Goal: Task Accomplishment & Management: Manage account settings

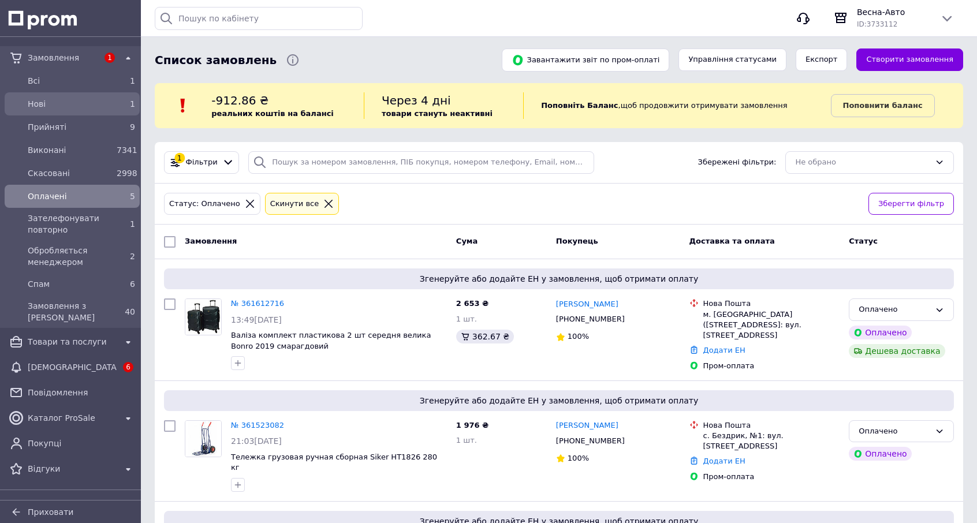
click at [121, 103] on div "1" at bounding box center [126, 104] width 18 height 12
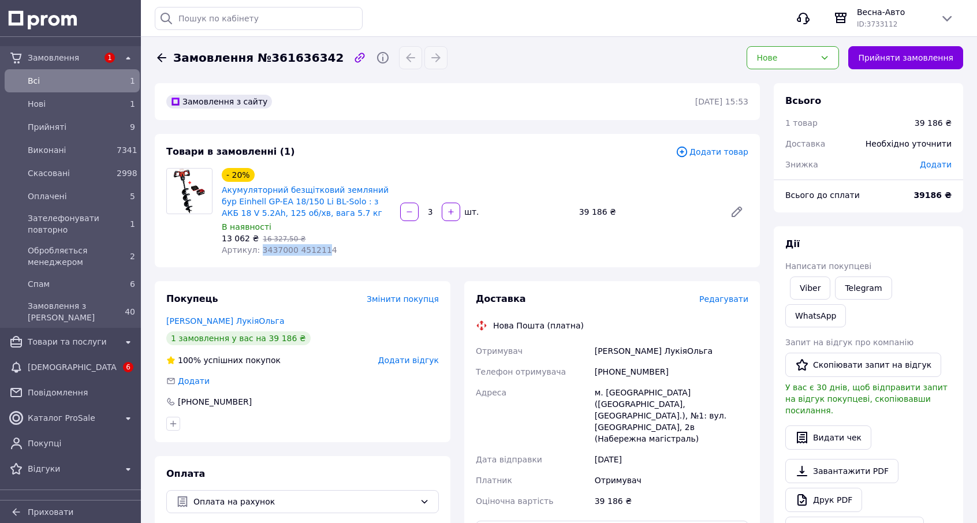
drag, startPoint x: 257, startPoint y: 251, endPoint x: 317, endPoint y: 250, distance: 59.5
click at [317, 250] on span "Артикул: 3437000 4512114" at bounding box center [280, 249] width 116 height 9
drag, startPoint x: 310, startPoint y: 251, endPoint x: 792, endPoint y: 50, distance: 522.0
click at [792, 50] on div "Нове" at bounding box center [793, 57] width 92 height 23
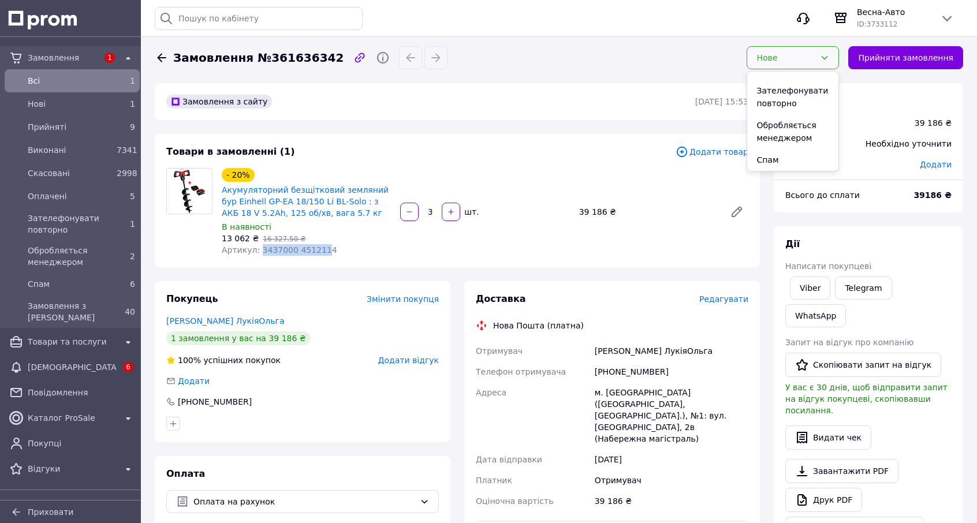
click at [790, 133] on li "Обробляється менеджером" at bounding box center [792, 131] width 91 height 35
click at [255, 251] on span "Артикул: 3437000 4512114" at bounding box center [280, 249] width 116 height 9
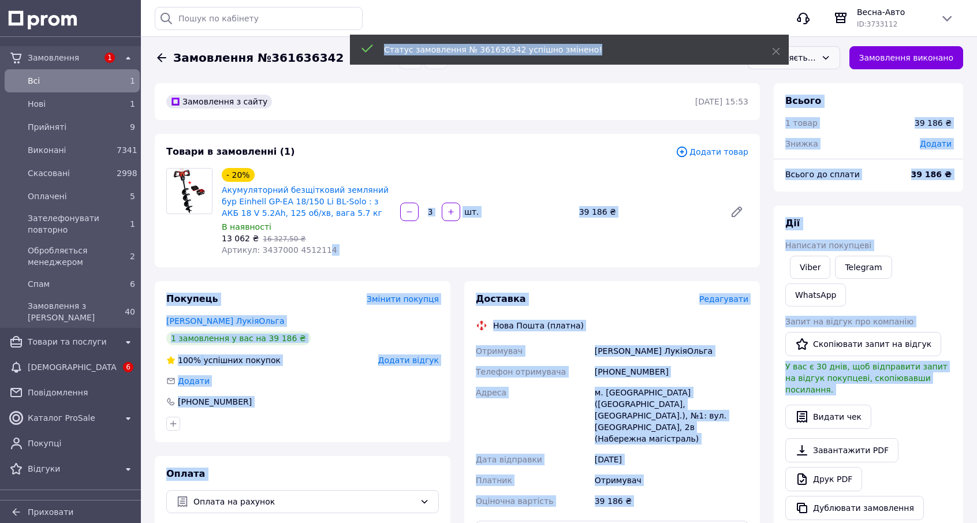
drag, startPoint x: 257, startPoint y: 252, endPoint x: 312, endPoint y: 250, distance: 55.5
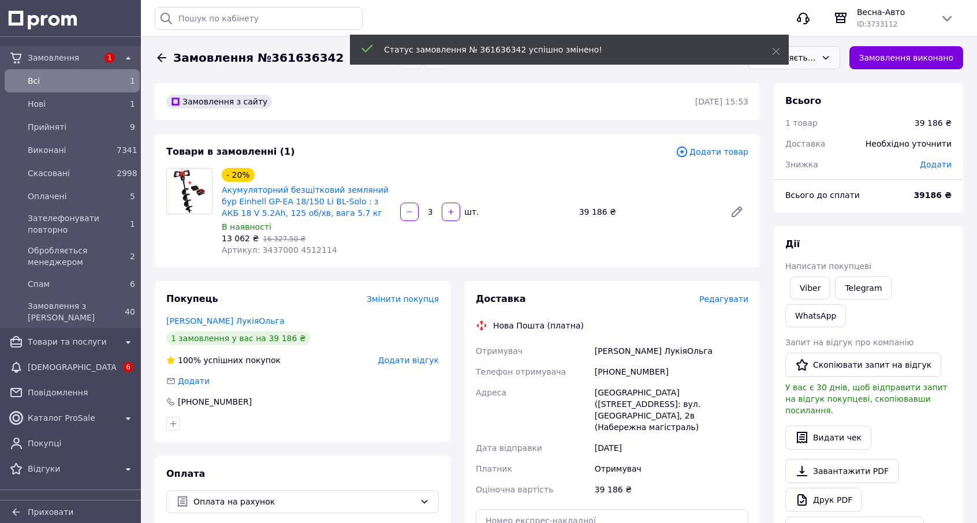
click at [274, 255] on span "Артикул: 3437000 4512114" at bounding box center [280, 249] width 116 height 9
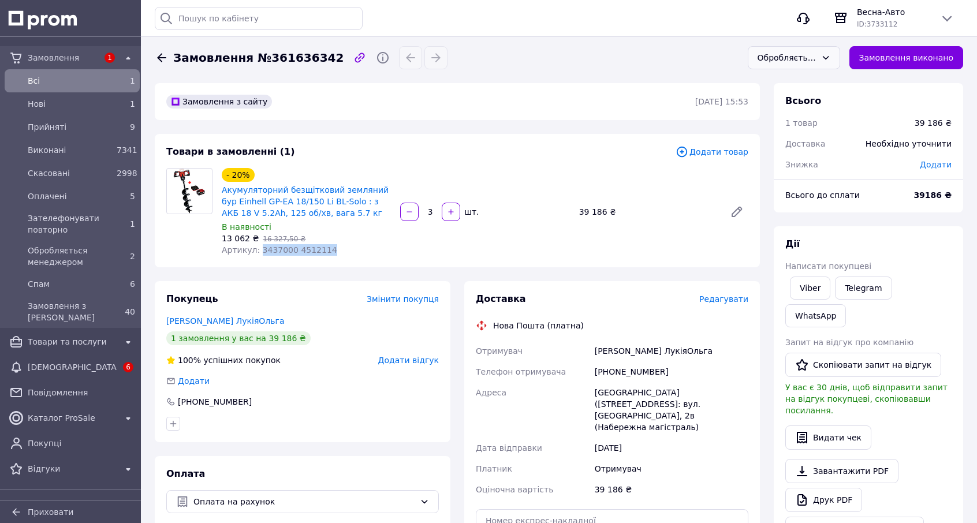
drag, startPoint x: 255, startPoint y: 249, endPoint x: 321, endPoint y: 249, distance: 65.8
click at [321, 249] on div "Артикул: 3437000 4512114" at bounding box center [306, 250] width 169 height 12
copy span "3437000 4512114"
click at [816, 62] on div "Обробляється менеджером" at bounding box center [787, 57] width 59 height 13
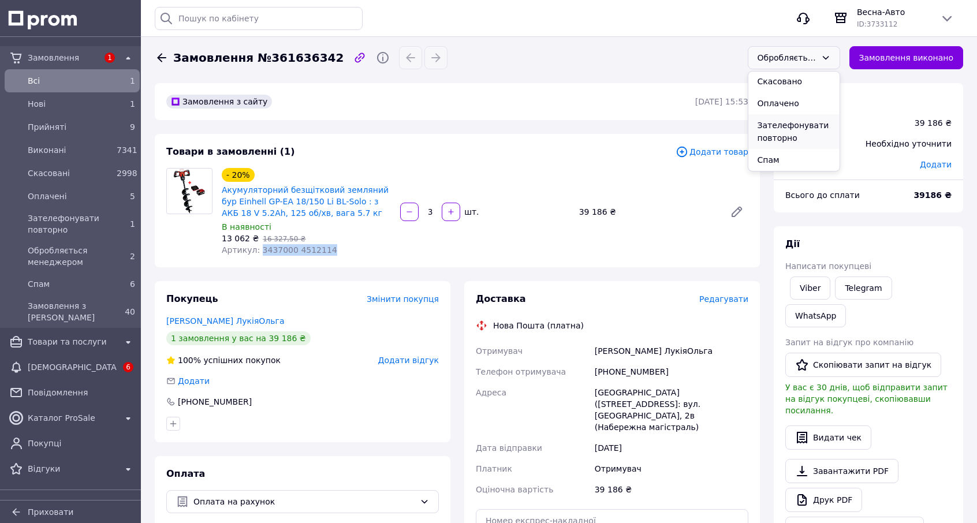
click at [797, 131] on li "Зателефонувати повторно" at bounding box center [794, 131] width 91 height 35
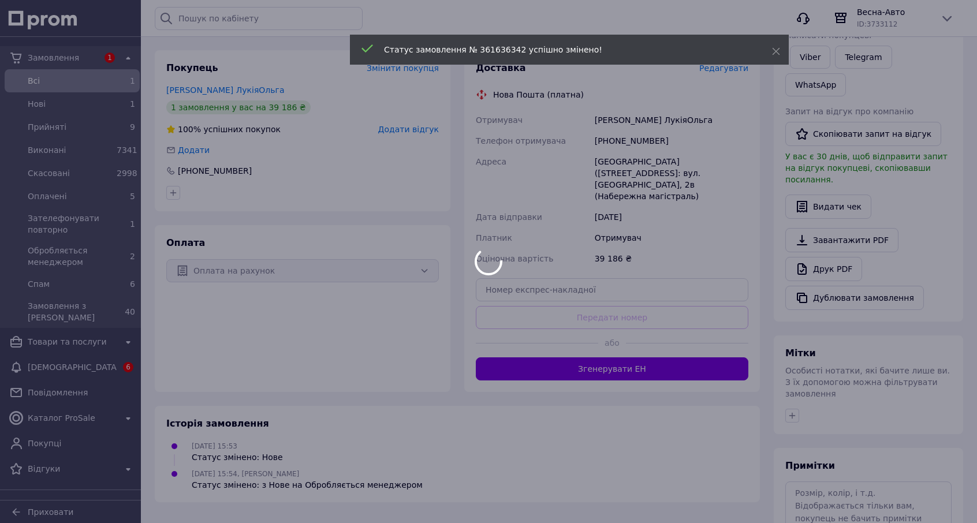
scroll to position [269, 0]
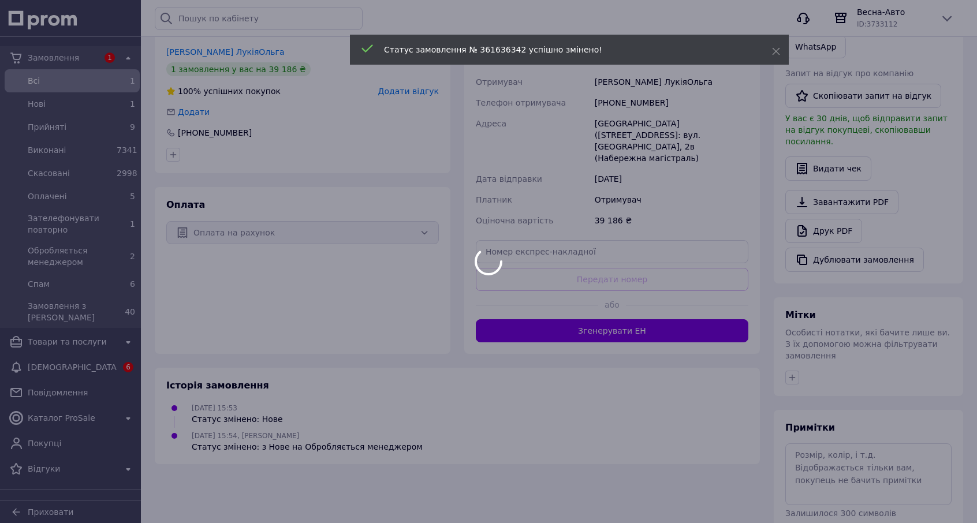
click at [825, 413] on div at bounding box center [488, 261] width 977 height 523
click at [823, 410] on div at bounding box center [488, 261] width 977 height 523
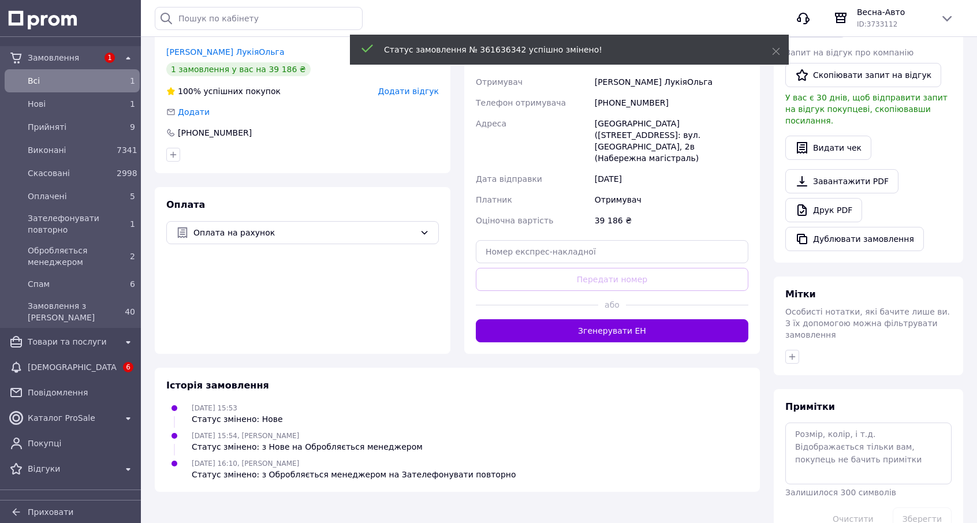
scroll to position [248, 0]
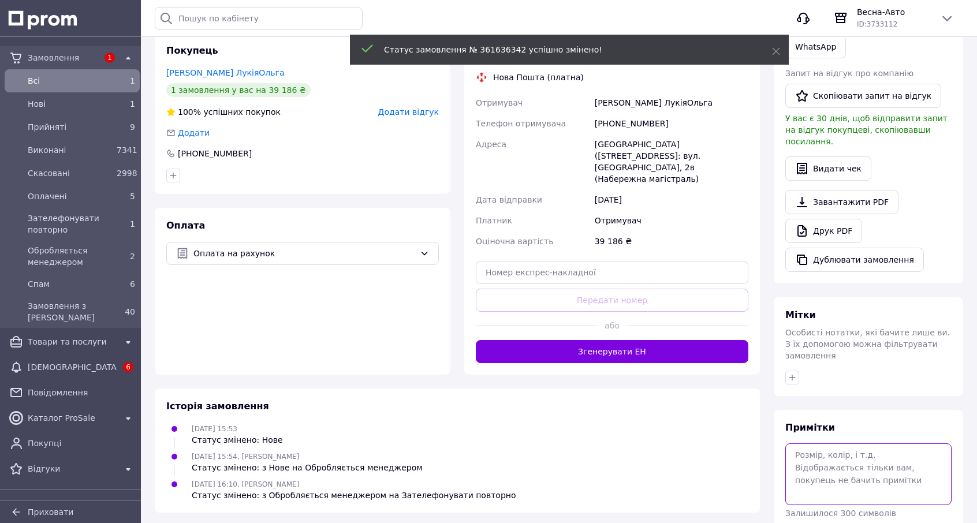
click at [822, 444] on textarea at bounding box center [869, 474] width 166 height 61
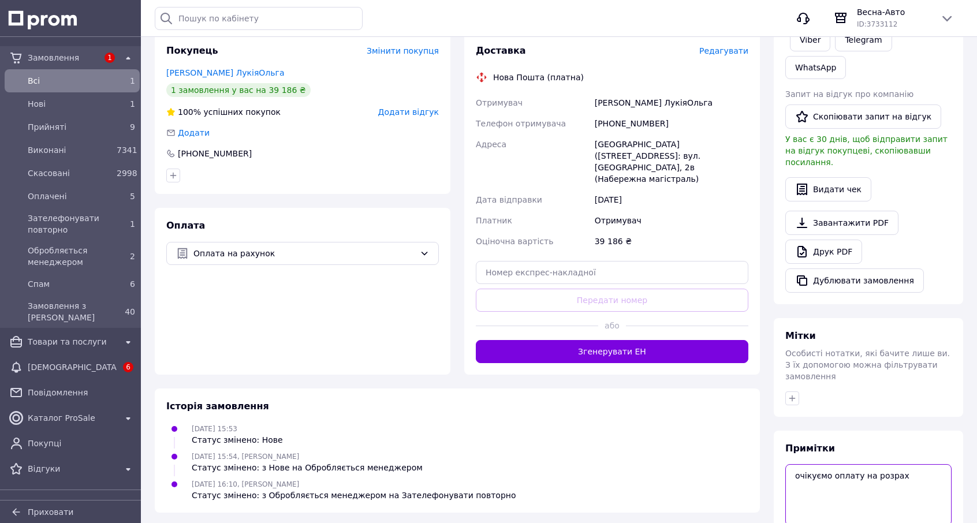
type textarea "очікуємо оплату на розрах"
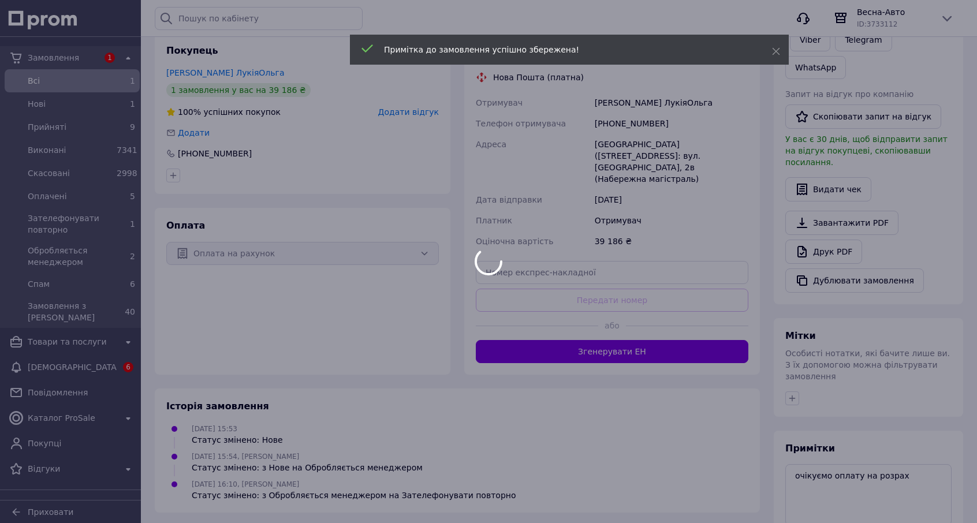
scroll to position [17, 0]
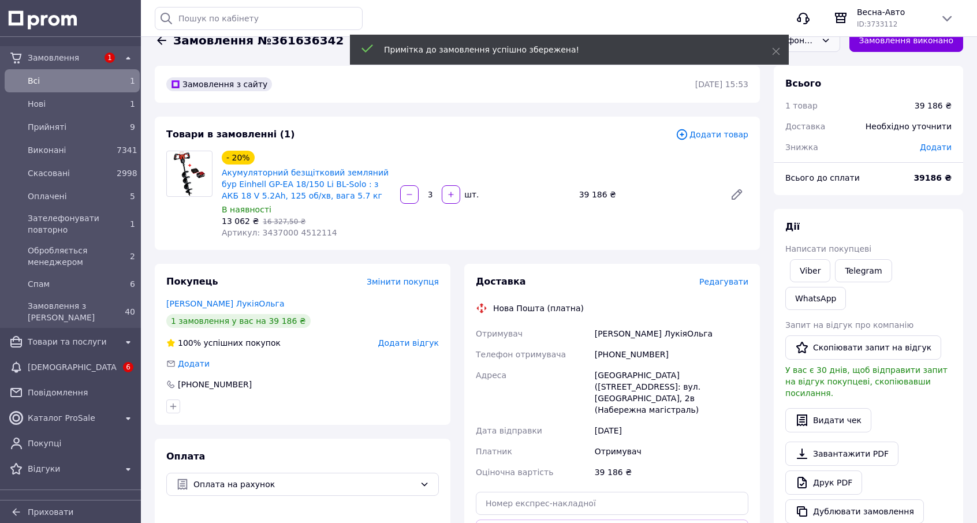
click at [605, 358] on div "+380671840745" at bounding box center [672, 354] width 158 height 21
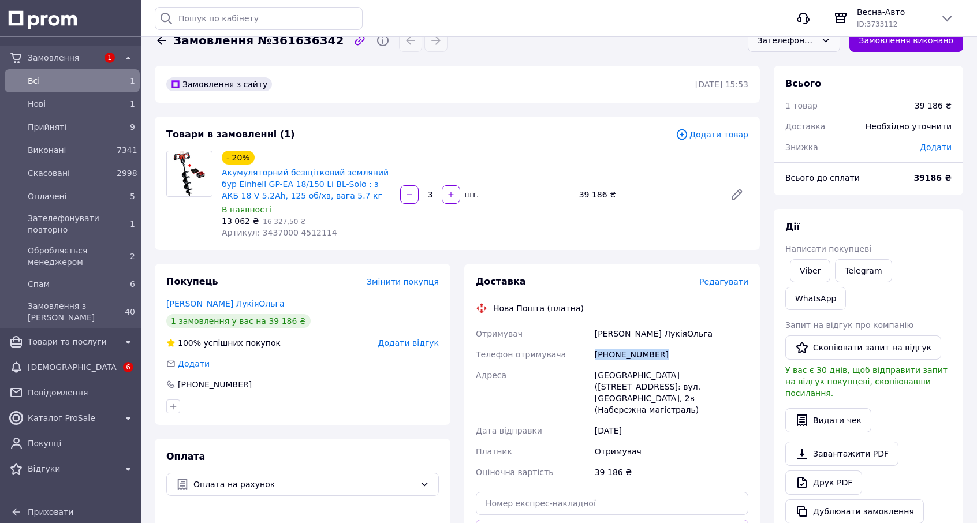
copy div "+380671840745"
click at [276, 44] on span "Замовлення №361636342" at bounding box center [258, 40] width 170 height 17
copy span "361636342"
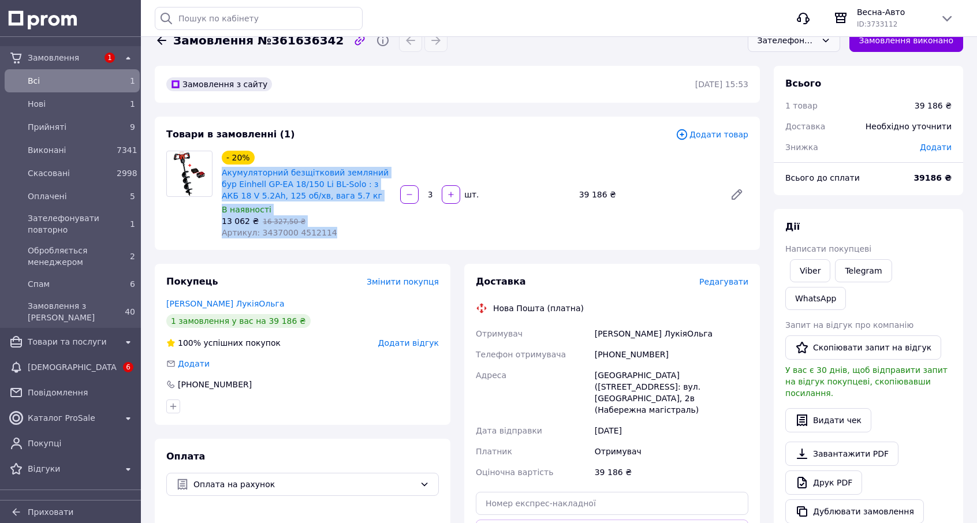
drag, startPoint x: 217, startPoint y: 176, endPoint x: 351, endPoint y: 230, distance: 144.3
click at [351, 230] on div "- 20% Акумуляторний безщітковий земляний бур Einhell GP-EA 18/150 Li BL-Solo : …" at bounding box center [306, 194] width 178 height 92
copy div "Акумуляторний безщітковий земляний бур Einhell GP-EA 18/150 Li BL-Solo : з АКБ …"
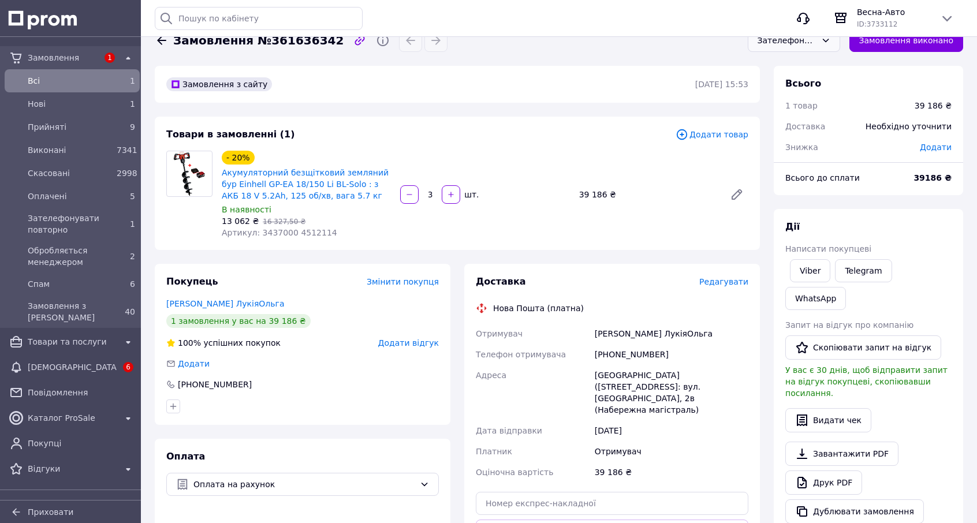
click at [761, 176] on div "Замовлення з сайту 12.09.2025 | 15:53 Товари в замовленні (1) Додати товар - 20…" at bounding box center [457, 440] width 619 height 749
drag, startPoint x: 579, startPoint y: 194, endPoint x: 601, endPoint y: 193, distance: 22.0
click at [601, 193] on div "39 186 ₴" at bounding box center [648, 195] width 146 height 16
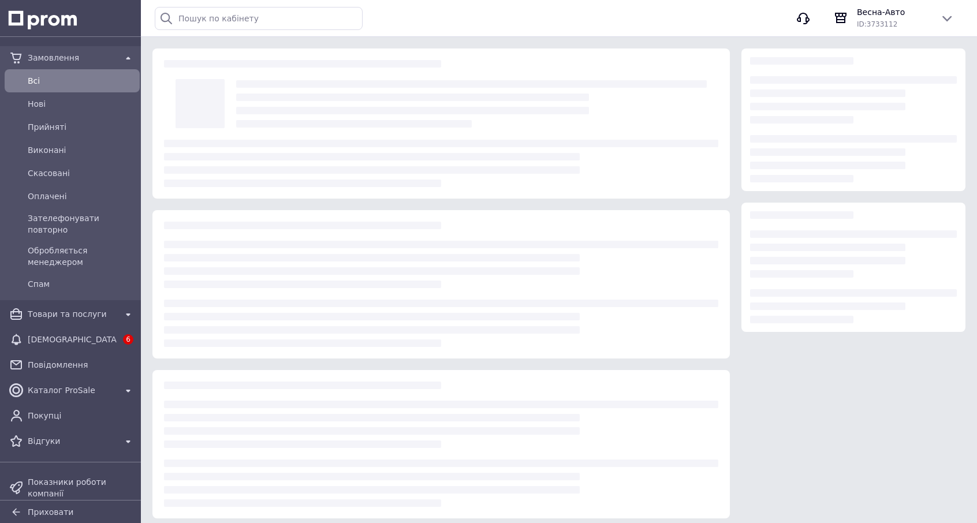
scroll to position [7, 0]
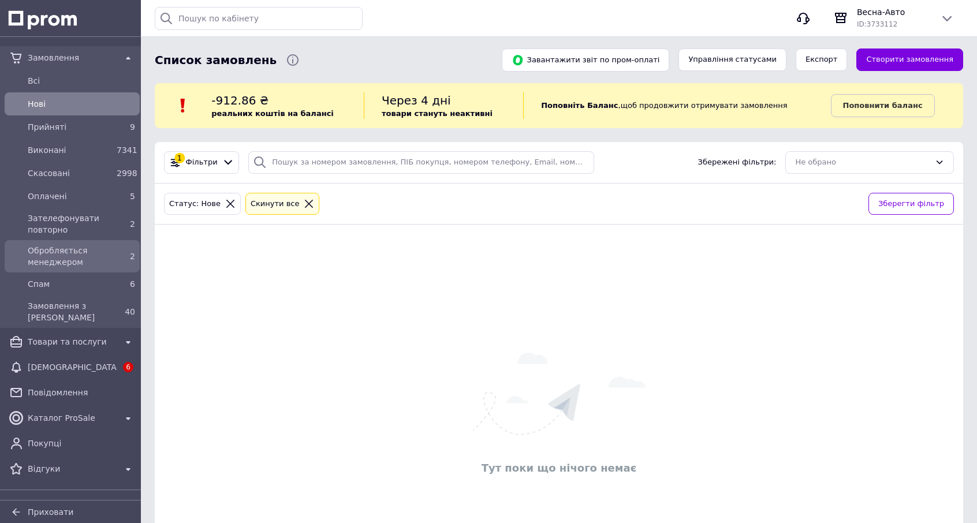
click at [98, 248] on span "Обробляється менеджером" at bounding box center [70, 256] width 84 height 23
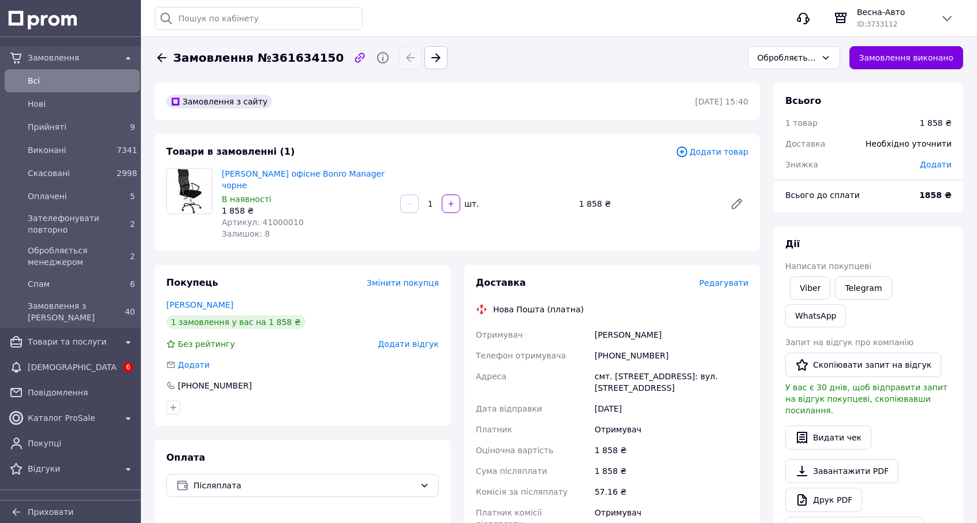
click at [271, 218] on span "Артикул: 41000010" at bounding box center [263, 222] width 82 height 9
copy span "41000010"
drag, startPoint x: 291, startPoint y: 209, endPoint x: 282, endPoint y: 209, distance: 8.7
copy span "41000010"
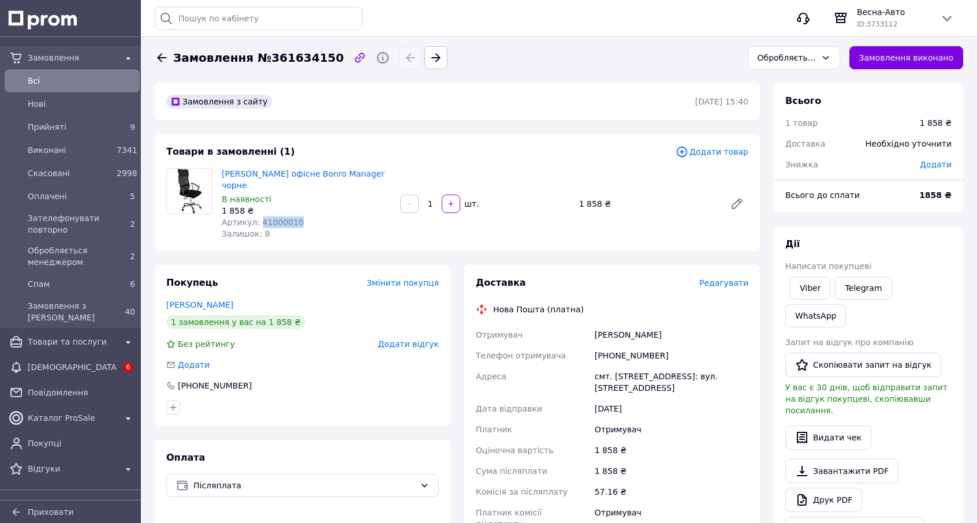
copy span "41000010"
click at [625, 369] on div "смт. [STREET_ADDRESS]: вул. [STREET_ADDRESS]" at bounding box center [672, 382] width 158 height 32
copy div "Кирнасівка"
click at [273, 218] on span "Артикул: 41000010" at bounding box center [263, 222] width 82 height 9
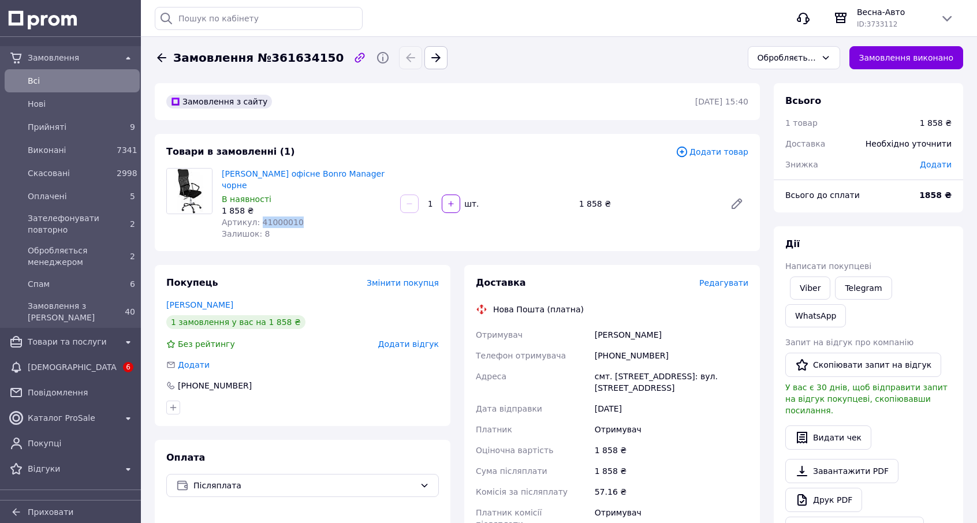
click at [273, 218] on span "Артикул: 41000010" at bounding box center [263, 222] width 82 height 9
copy span "41000010"
click at [628, 366] on div "смт. [STREET_ADDRESS]: вул. [STREET_ADDRESS]" at bounding box center [672, 382] width 158 height 32
copy div "Кирнасівка"
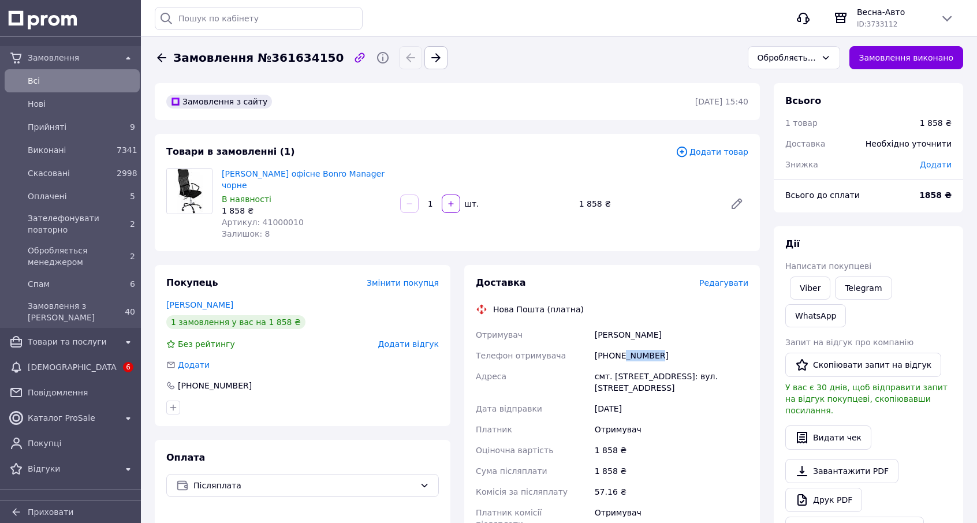
drag, startPoint x: 622, startPoint y: 343, endPoint x: 701, endPoint y: 340, distance: 79.2
click at [700, 345] on div "[PHONE_NUMBER]" at bounding box center [672, 355] width 158 height 21
click at [814, 58] on div "Обробляється менеджером" at bounding box center [787, 57] width 59 height 13
click at [809, 126] on li "Зателефонувати повторно" at bounding box center [794, 131] width 91 height 35
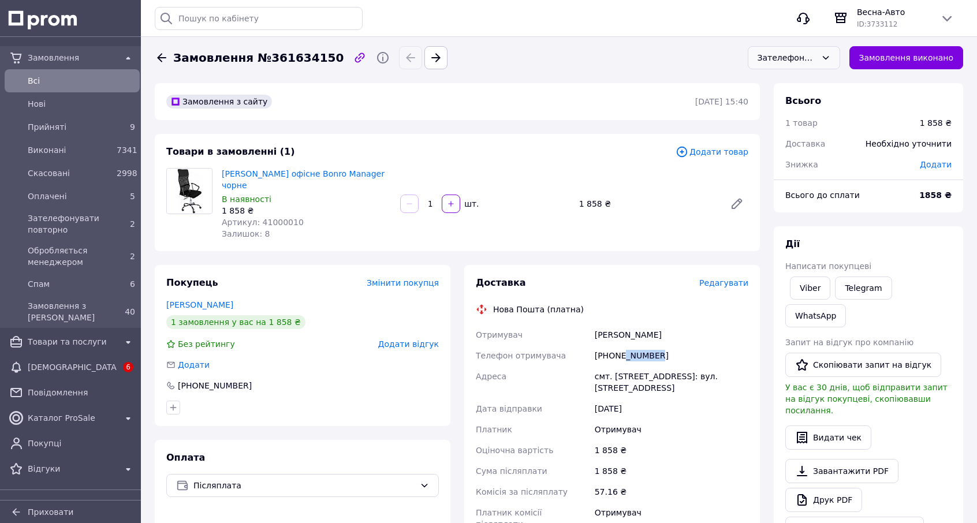
scroll to position [269, 0]
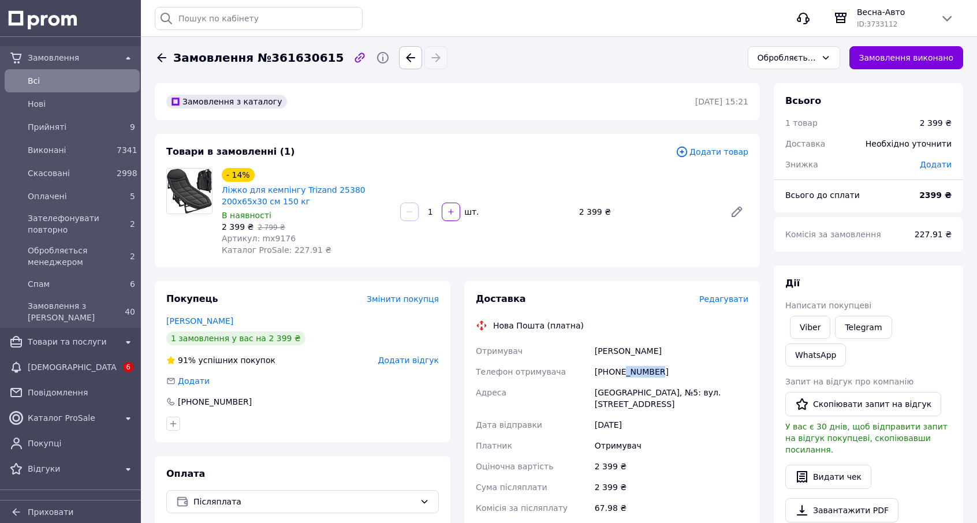
drag, startPoint x: 620, startPoint y: 374, endPoint x: 672, endPoint y: 366, distance: 52.0
click at [672, 366] on div "[PHONE_NUMBER]" at bounding box center [672, 372] width 158 height 21
click at [261, 240] on span "Артикул: mx9176" at bounding box center [259, 238] width 74 height 9
copy span "mx9176"
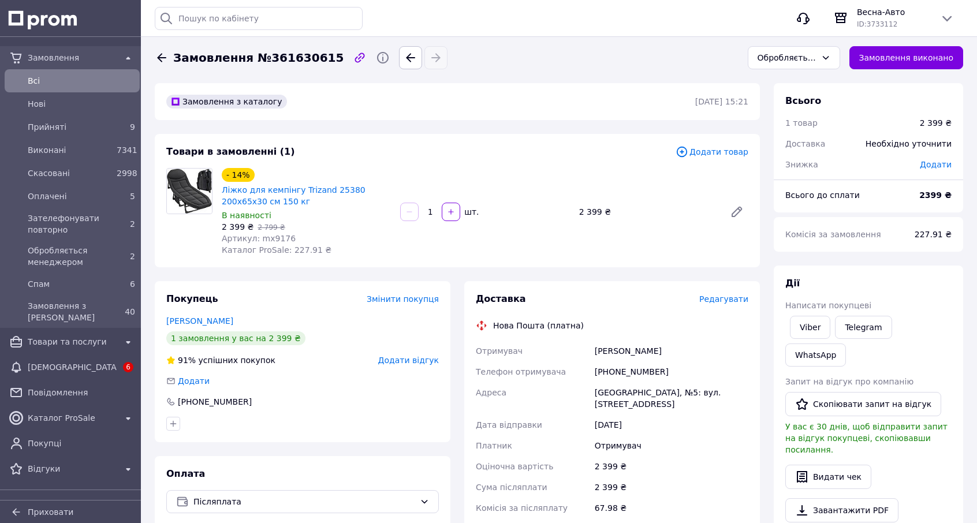
click at [742, 305] on div "Редагувати" at bounding box center [723, 299] width 49 height 12
click at [731, 302] on span "Редагувати" at bounding box center [723, 299] width 49 height 9
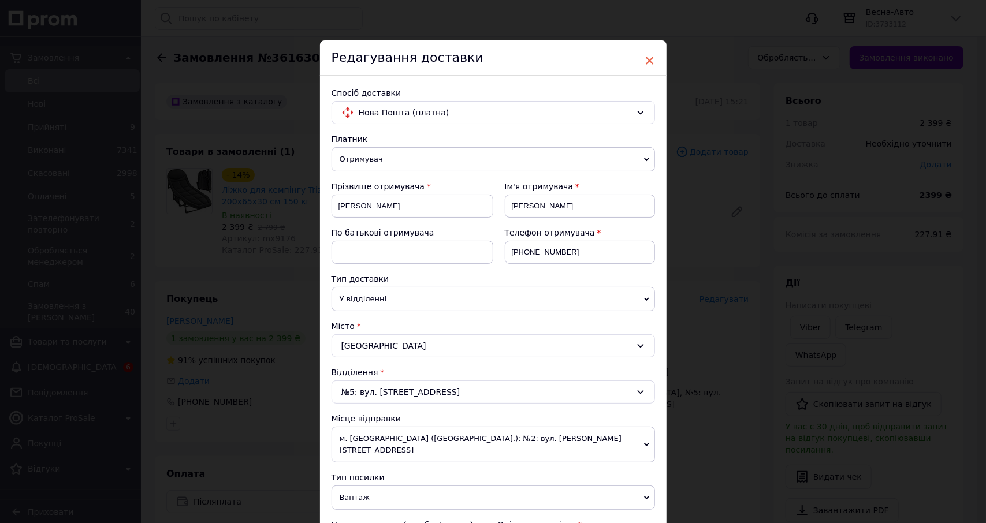
click at [650, 57] on span "×" at bounding box center [650, 61] width 10 height 20
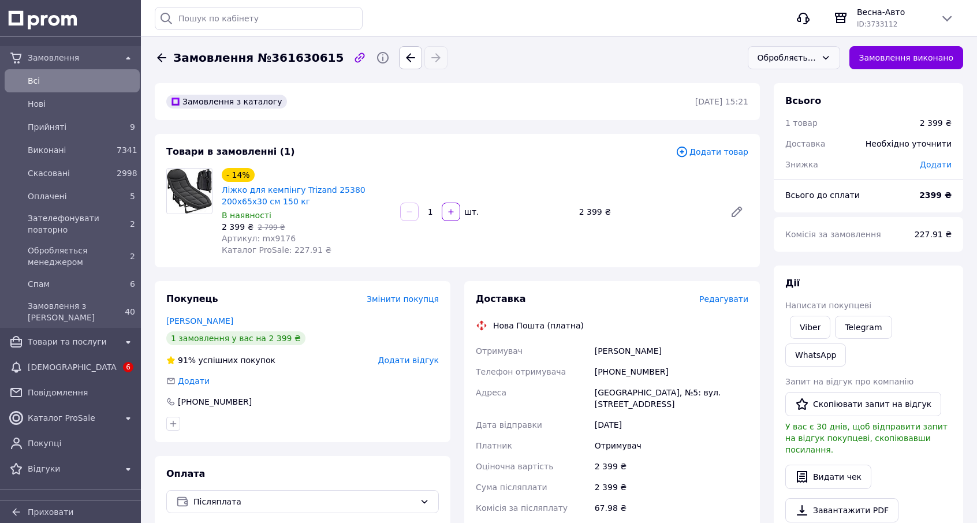
click at [772, 54] on div "Обробляється менеджером" at bounding box center [787, 57] width 59 height 13
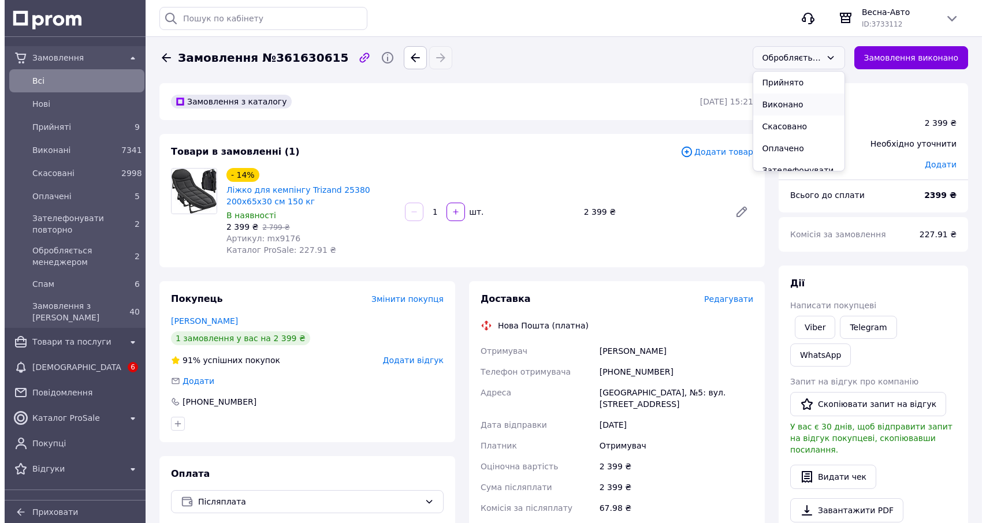
scroll to position [45, 0]
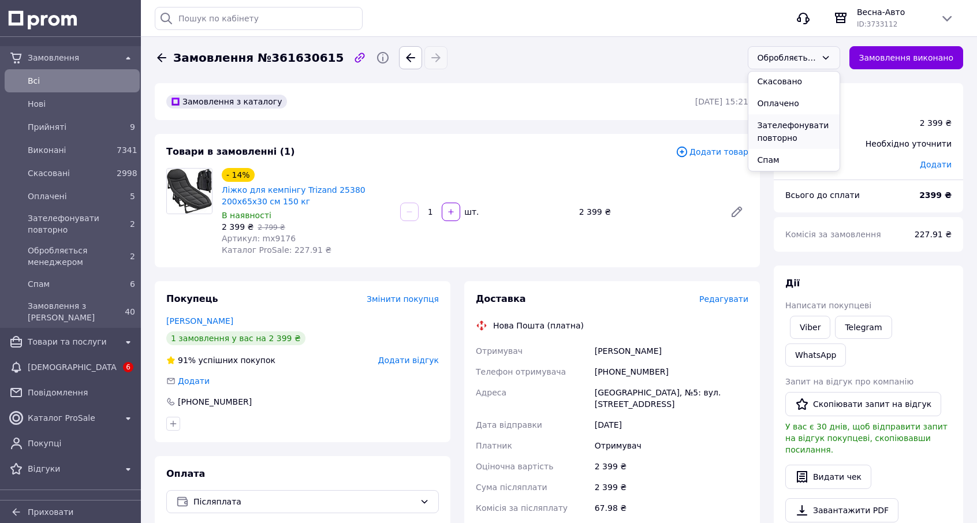
click at [797, 129] on li "Зателефонувати повторно" at bounding box center [794, 131] width 91 height 35
click at [724, 302] on span "Редагувати" at bounding box center [723, 299] width 49 height 9
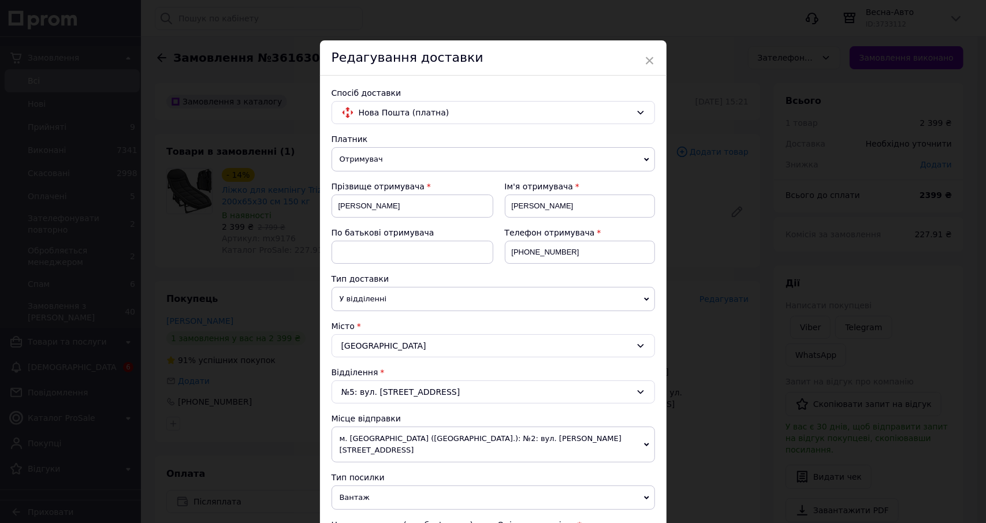
scroll to position [352, 0]
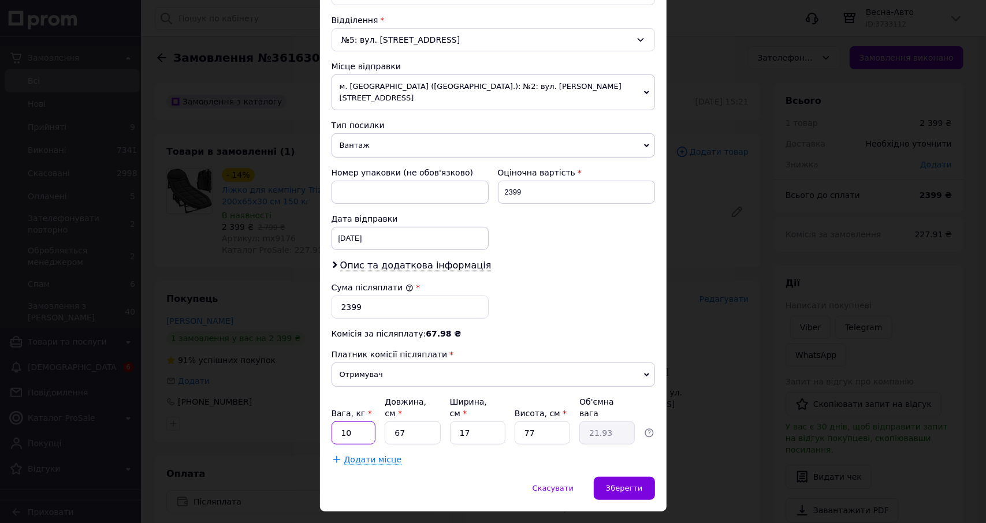
drag, startPoint x: 366, startPoint y: 402, endPoint x: 317, endPoint y: 399, distance: 49.8
click at [317, 399] on div "× Редагування доставки Спосіб доставки Нова Пошта (платна) Платник Отримувач Ві…" at bounding box center [493, 261] width 986 height 523
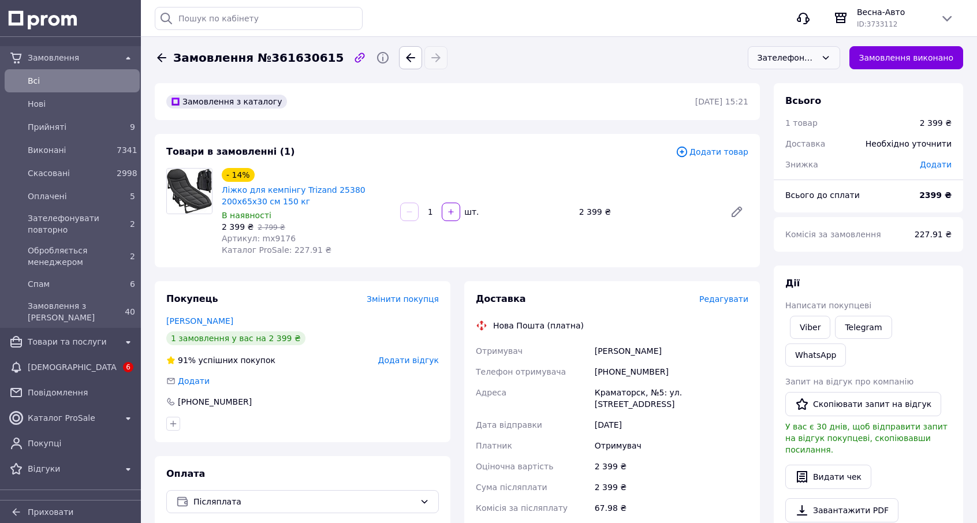
click at [729, 299] on span "Редагувати" at bounding box center [723, 299] width 49 height 9
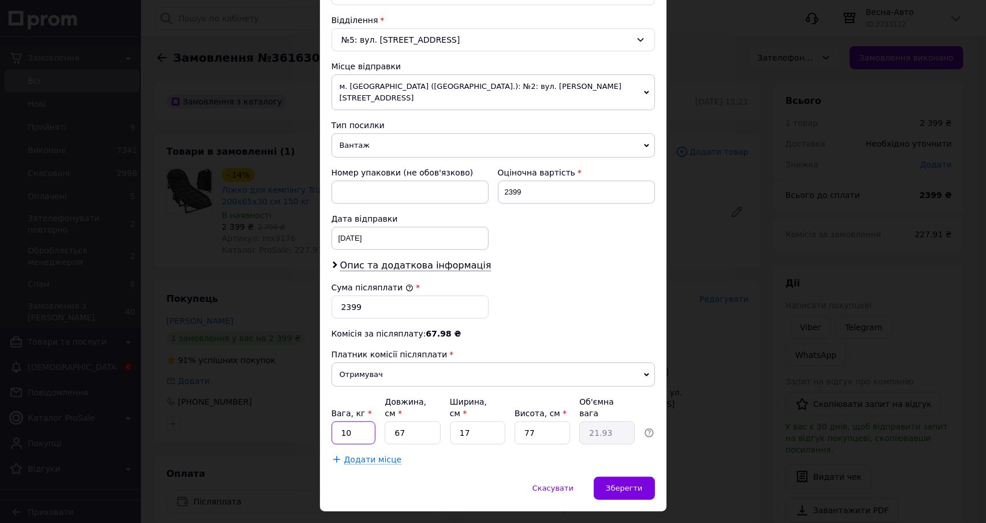
drag, startPoint x: 353, startPoint y: 401, endPoint x: 330, endPoint y: 400, distance: 23.1
click at [332, 422] on input "10" at bounding box center [354, 433] width 44 height 23
type input "7"
click at [625, 484] on span "Зберегти" at bounding box center [624, 488] width 36 height 9
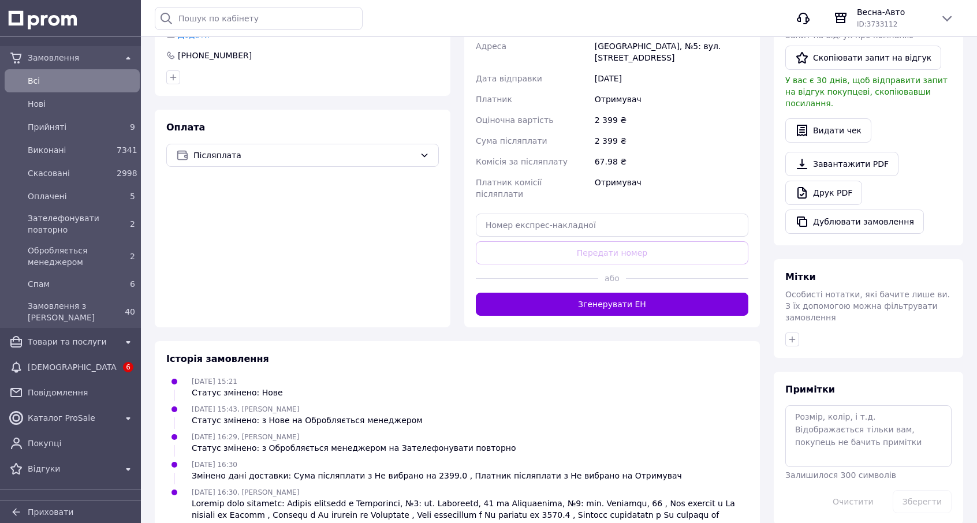
scroll to position [382, 0]
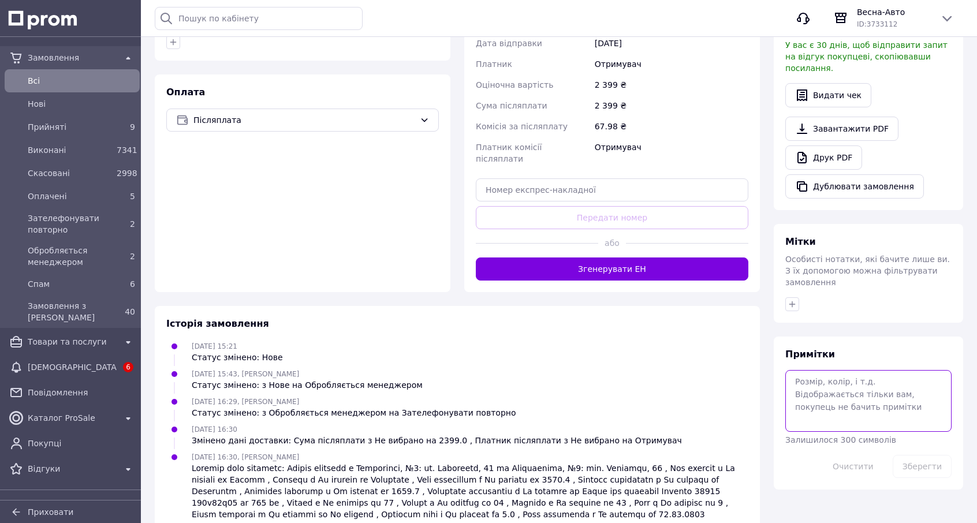
click at [850, 370] on textarea at bounding box center [869, 400] width 166 height 61
paste textarea "37496"
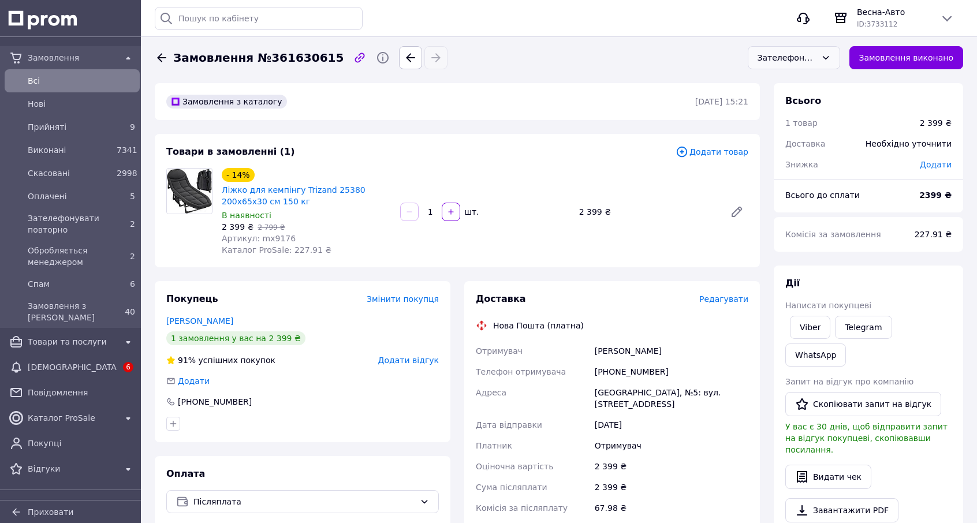
scroll to position [173, 0]
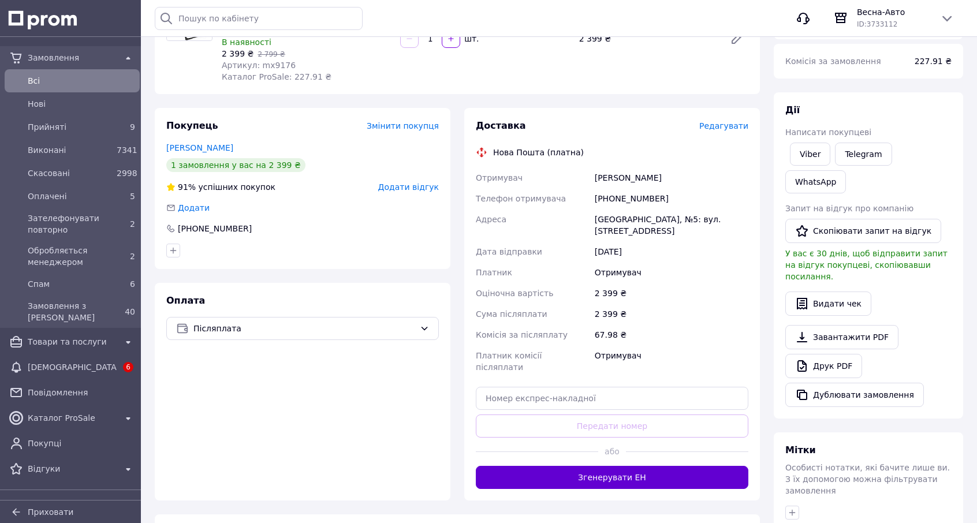
click at [635, 466] on button "Згенерувати ЕН" at bounding box center [612, 477] width 273 height 23
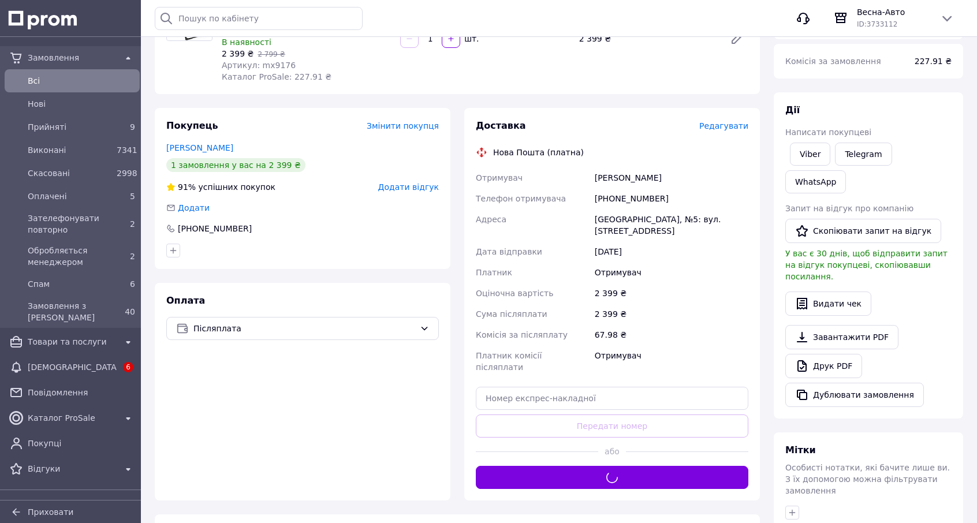
scroll to position [0, 0]
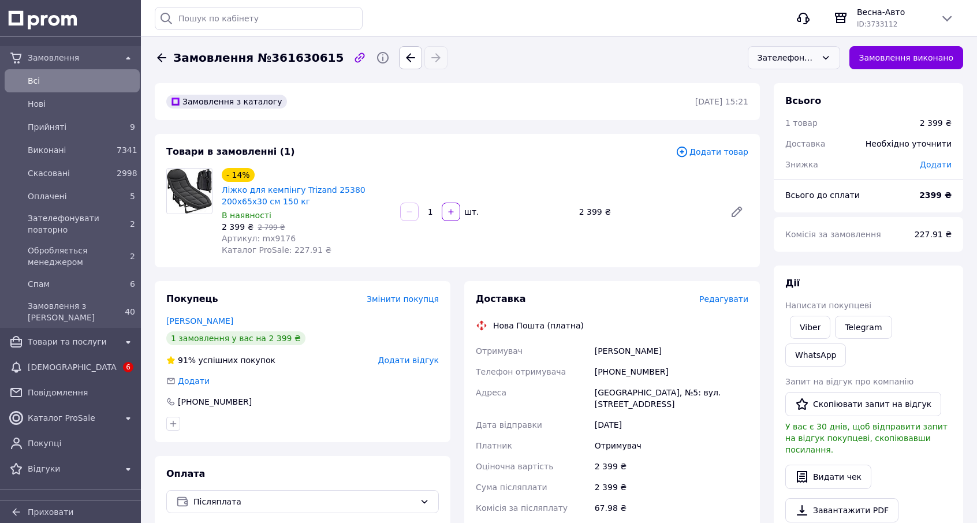
click at [289, 59] on span "Замовлення №361630615" at bounding box center [258, 58] width 170 height 17
copy span "361630615"
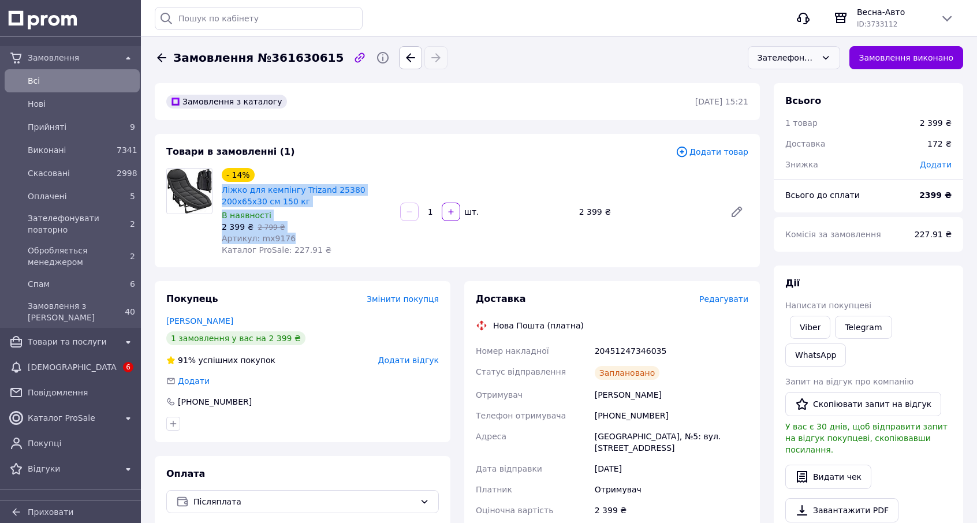
drag, startPoint x: 220, startPoint y: 193, endPoint x: 288, endPoint y: 236, distance: 80.0
click at [288, 236] on div "- 14% Ліжко для кемпінгу Trizand 25380 200x65x30 см 150 кг В наявності 2 399 ₴ …" at bounding box center [306, 212] width 178 height 92
copy div "Ліжко для кемпінгу Trizand 25380 200x65x30 см 150 кг В наявності 2 399 ₴   2 79…"
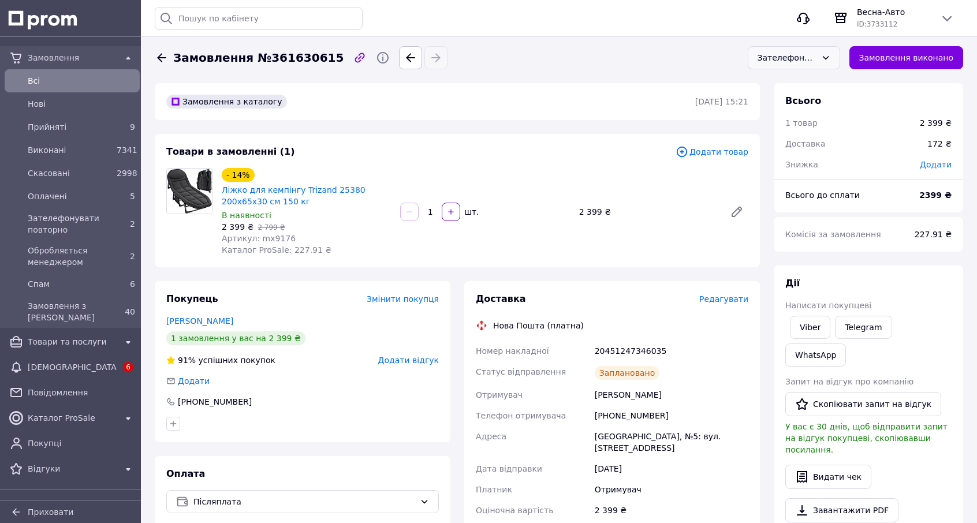
click at [435, 173] on div "- 14% Ліжко для кемпінгу Trizand 25380 200x65x30 см 150 кг В наявності 2 399 ₴ …" at bounding box center [485, 212] width 536 height 92
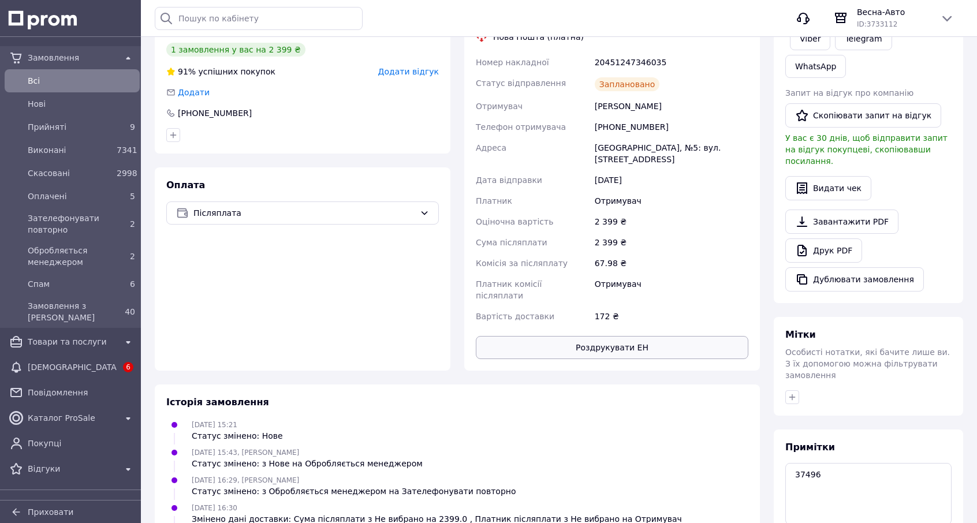
click at [648, 336] on button "Роздрукувати ЕН" at bounding box center [612, 347] width 273 height 23
click at [811, 463] on textarea "37496" at bounding box center [869, 493] width 166 height 61
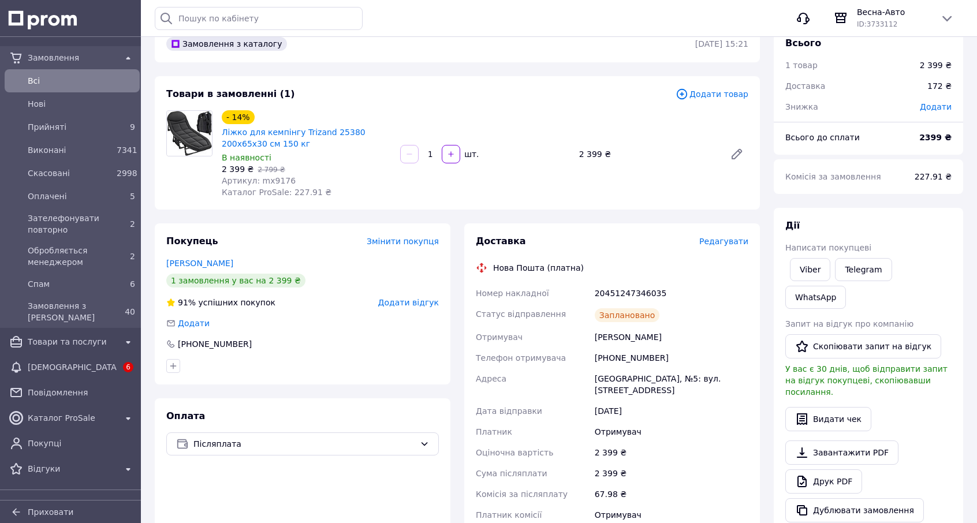
scroll to position [0, 0]
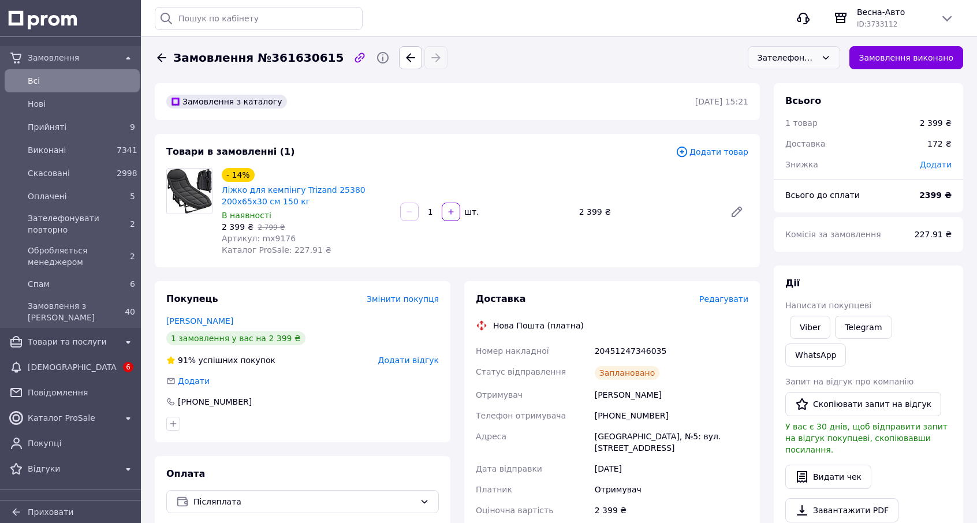
click at [773, 54] on div "Зателефонувати повторно" at bounding box center [787, 57] width 59 height 13
click at [782, 78] on li "Прийнято" at bounding box center [794, 83] width 91 height 22
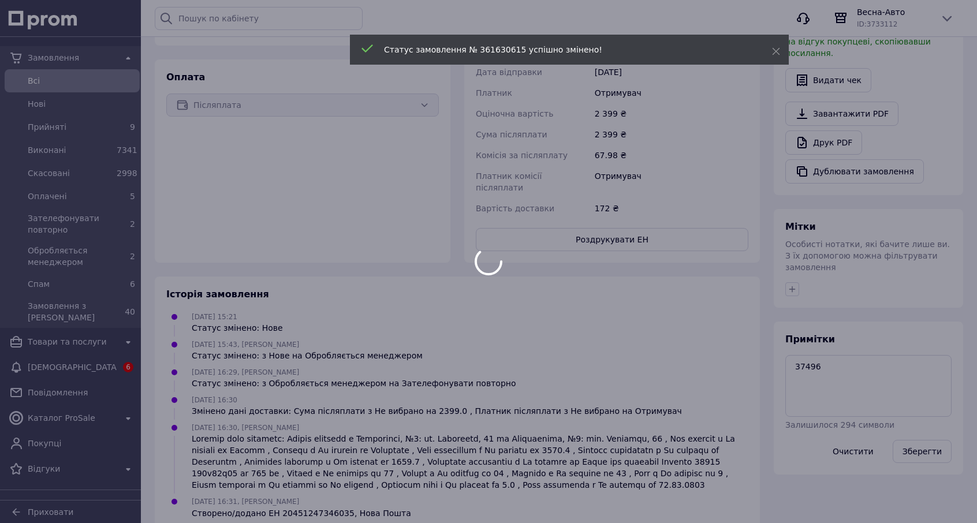
click at [797, 313] on div at bounding box center [488, 261] width 977 height 523
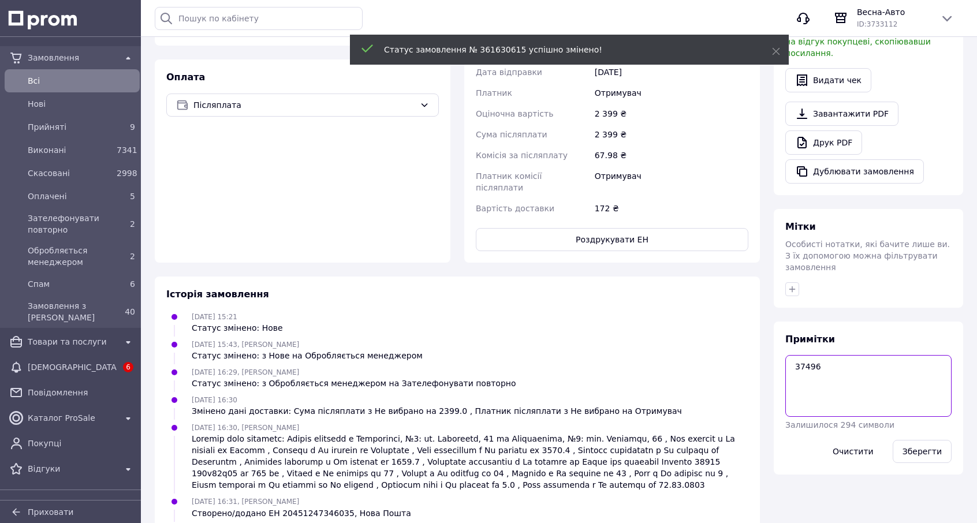
click at [794, 355] on textarea "37496" at bounding box center [869, 385] width 166 height 61
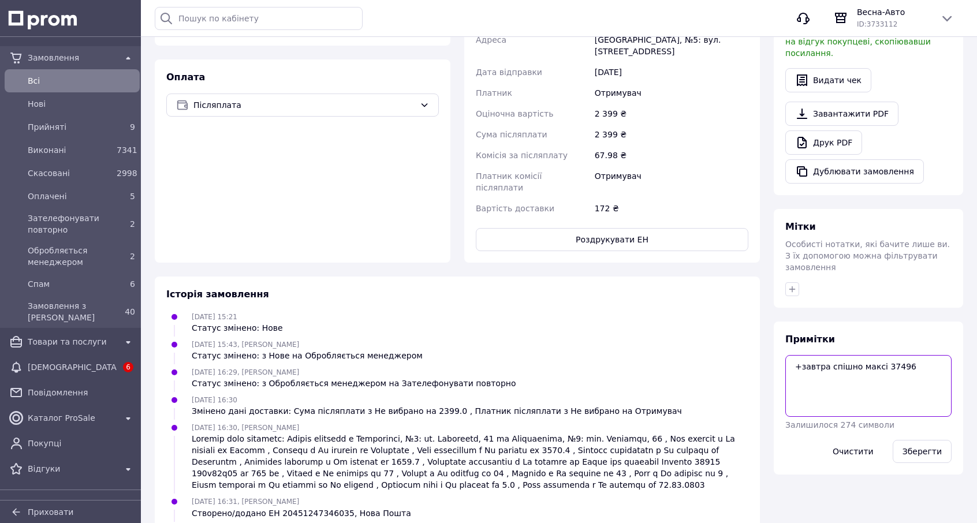
click at [851, 355] on textarea "+завтра спішно максі 37496" at bounding box center [869, 385] width 166 height 61
type textarea "+завтра спішно! максі 37496"
click at [924, 440] on button "Зберегти" at bounding box center [922, 451] width 59 height 23
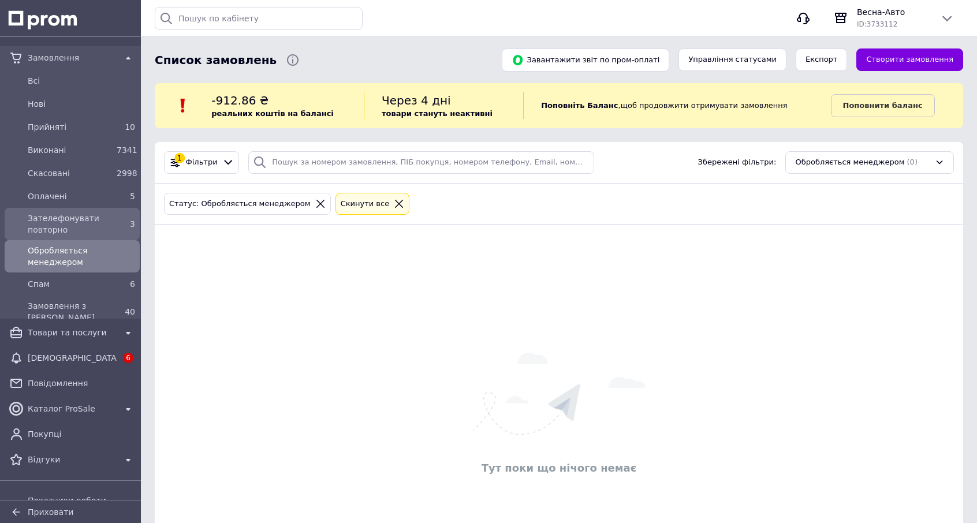
click at [81, 228] on span "Зателефонувати повторно" at bounding box center [70, 224] width 84 height 23
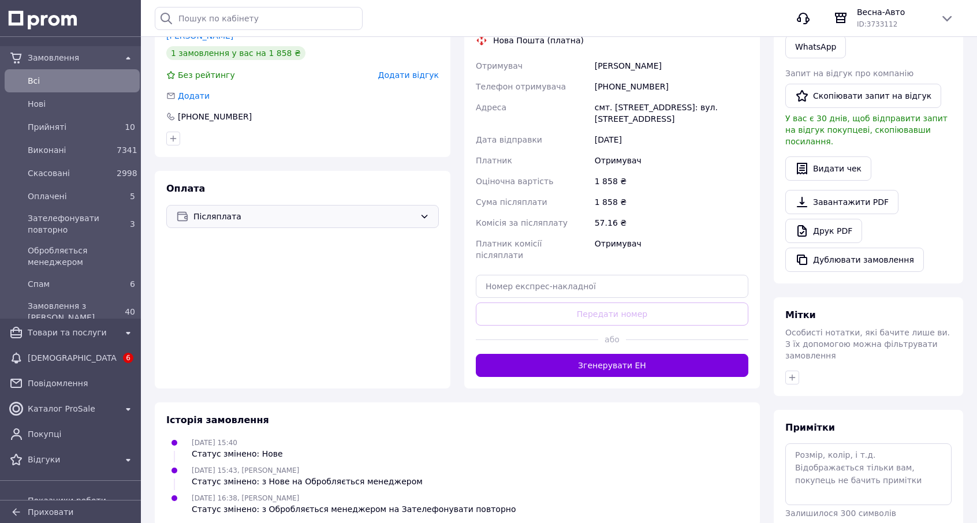
scroll to position [96, 0]
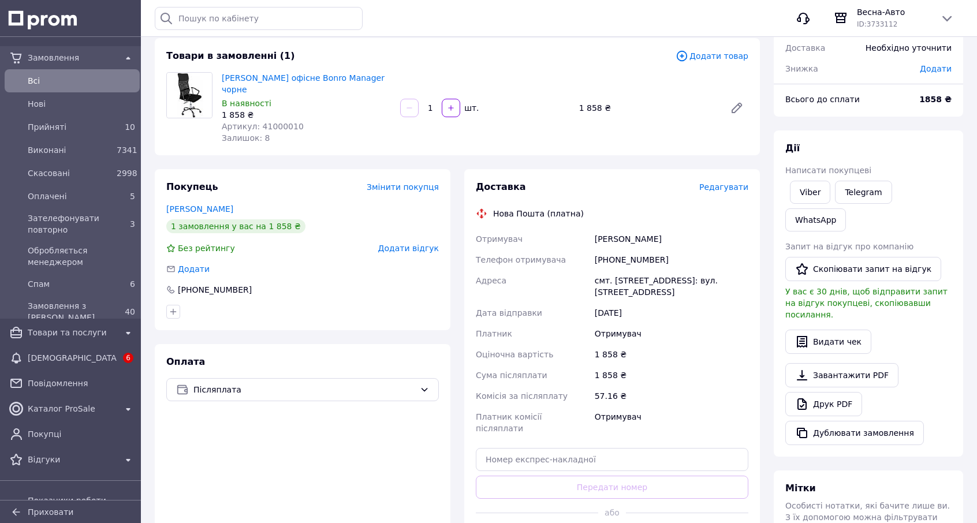
drag, startPoint x: 595, startPoint y: 228, endPoint x: 693, endPoint y: 225, distance: 98.2
click at [693, 229] on div "[PERSON_NAME]" at bounding box center [672, 239] width 158 height 21
copy div "[PERSON_NAME]"
drag, startPoint x: 622, startPoint y: 245, endPoint x: 685, endPoint y: 252, distance: 63.9
click at [685, 252] on div "+380972516544" at bounding box center [672, 260] width 158 height 21
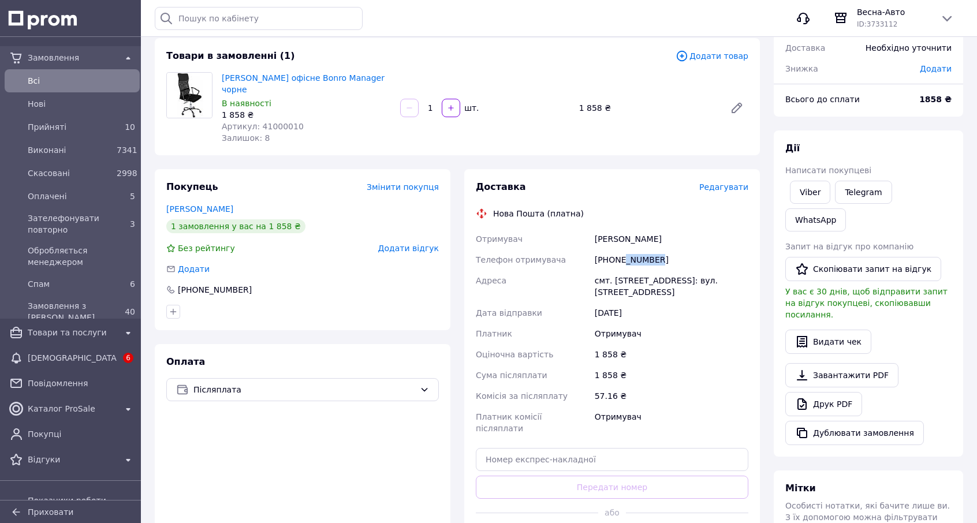
copy div "2516544"
click at [616, 270] on div "смт. [STREET_ADDRESS]: вул. [STREET_ADDRESS]" at bounding box center [672, 286] width 158 height 32
copy div "Кирнасівка"
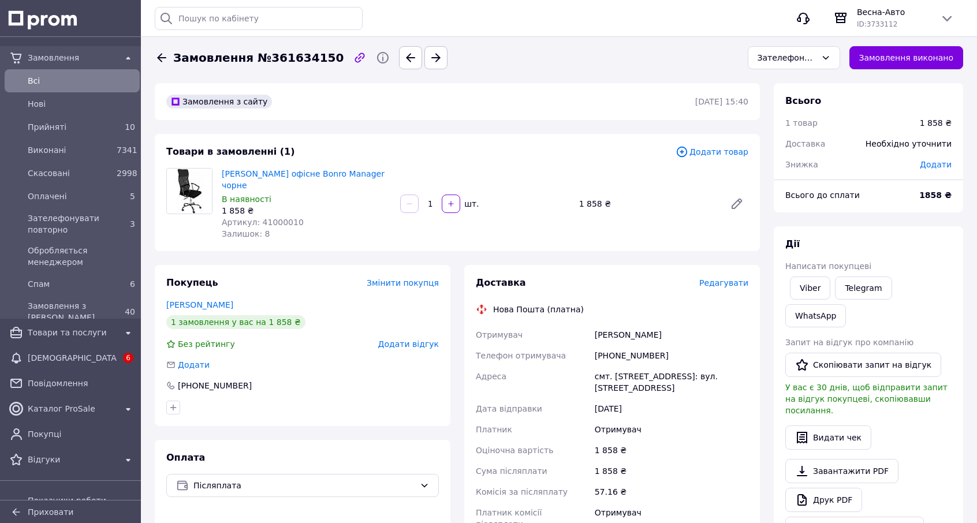
click at [784, 44] on div "Зателефонувати повторно" at bounding box center [794, 58] width 102 height 32
click at [786, 49] on div "Зателефонувати повторно" at bounding box center [794, 57] width 92 height 23
click at [786, 78] on li "Прийнято" at bounding box center [794, 83] width 91 height 22
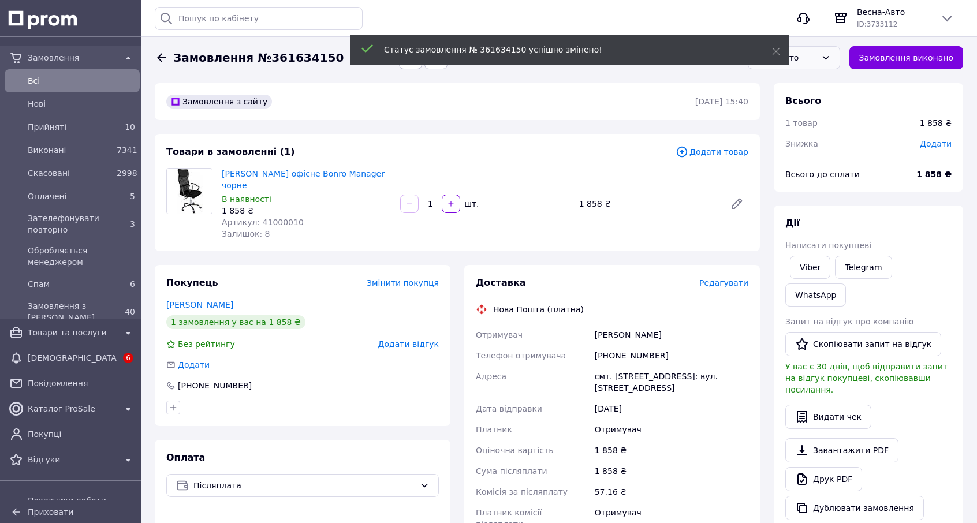
scroll to position [280, 0]
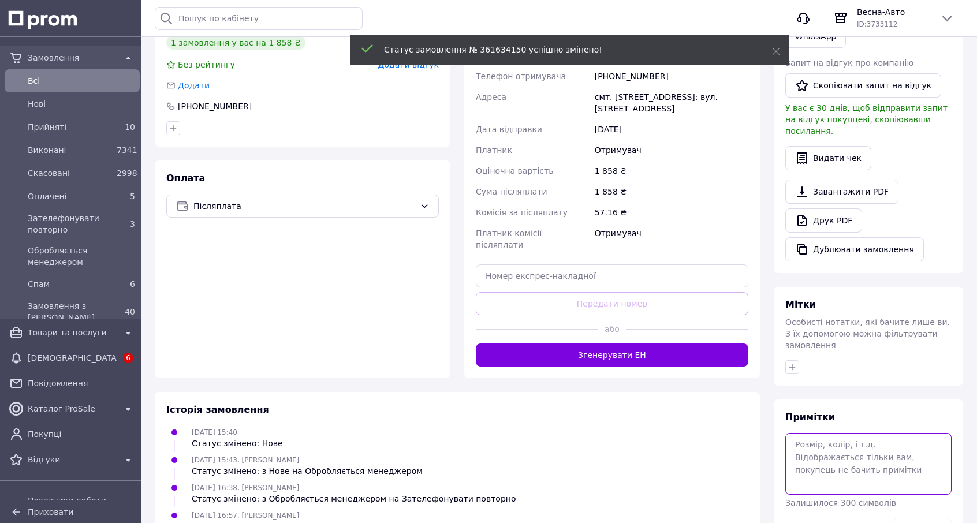
click at [820, 433] on textarea at bounding box center [869, 463] width 166 height 61
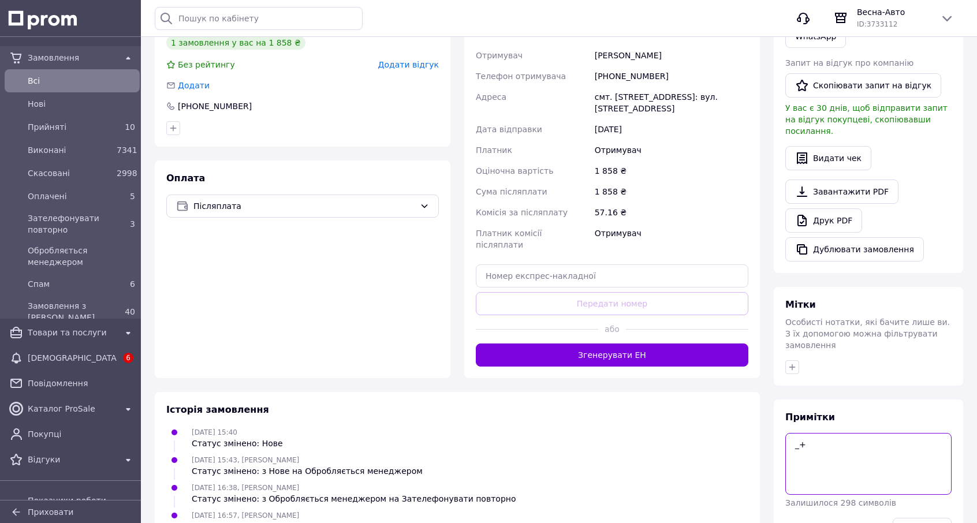
type textarea "_"
type textarea "="
paste textarea "140972"
type textarea "+ завтра субота 140972 можливі настумні з виставленнням ком проп )"
click at [910, 518] on button "Зберегти" at bounding box center [922, 529] width 59 height 23
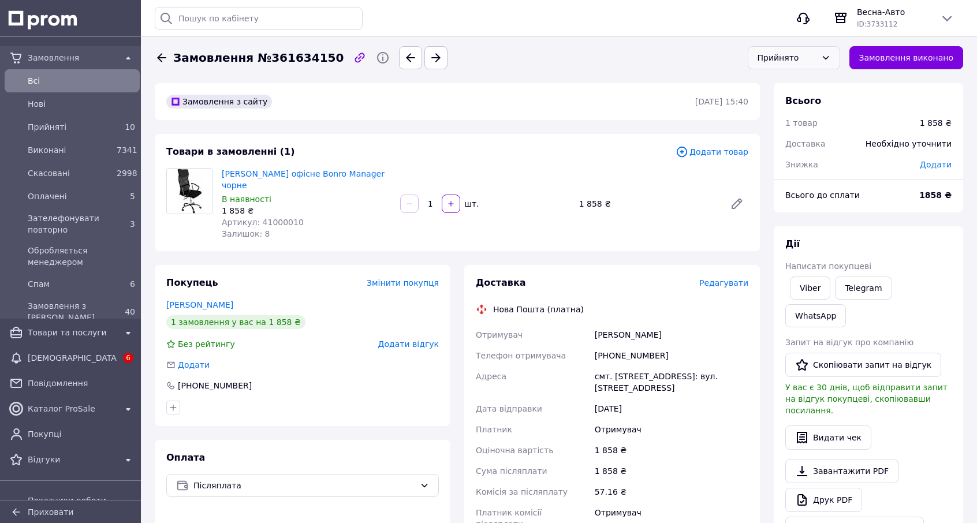
scroll to position [307, 0]
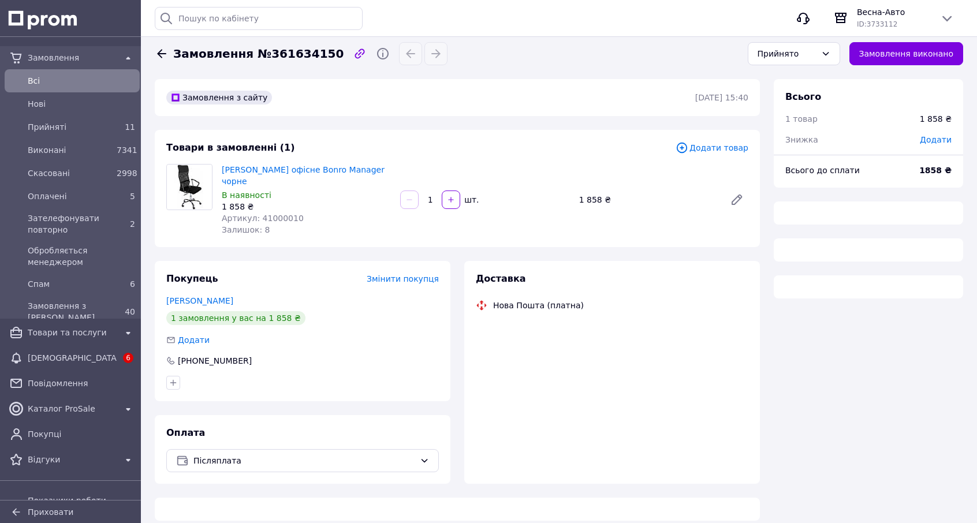
scroll to position [7, 0]
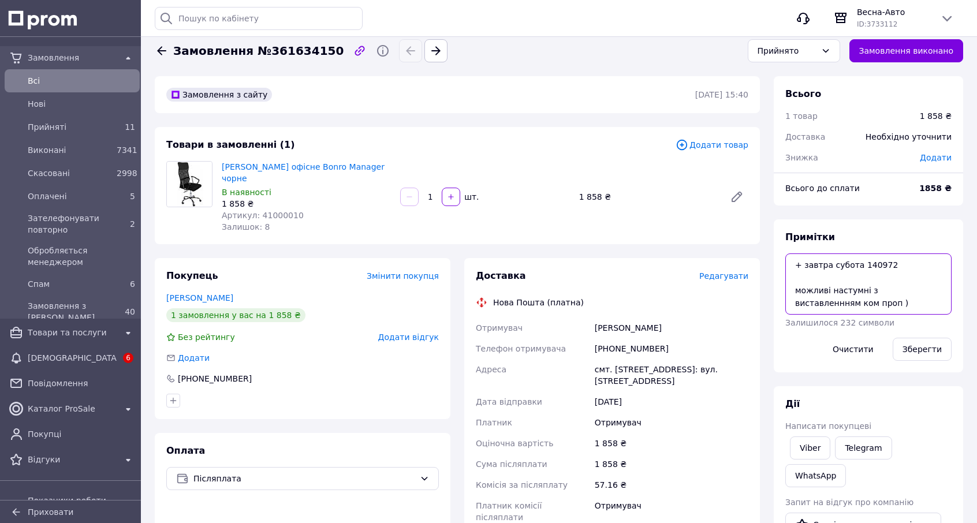
click at [839, 307] on textarea "+ завтра субота 140972 можливі настумні з виставленнням ком проп )" at bounding box center [869, 284] width 166 height 61
type textarea "+ завтра субота 140972 можливі настумні з виставленнням ком проп ) - повідомив …"
click at [924, 352] on button "Зберегти" at bounding box center [922, 349] width 59 height 23
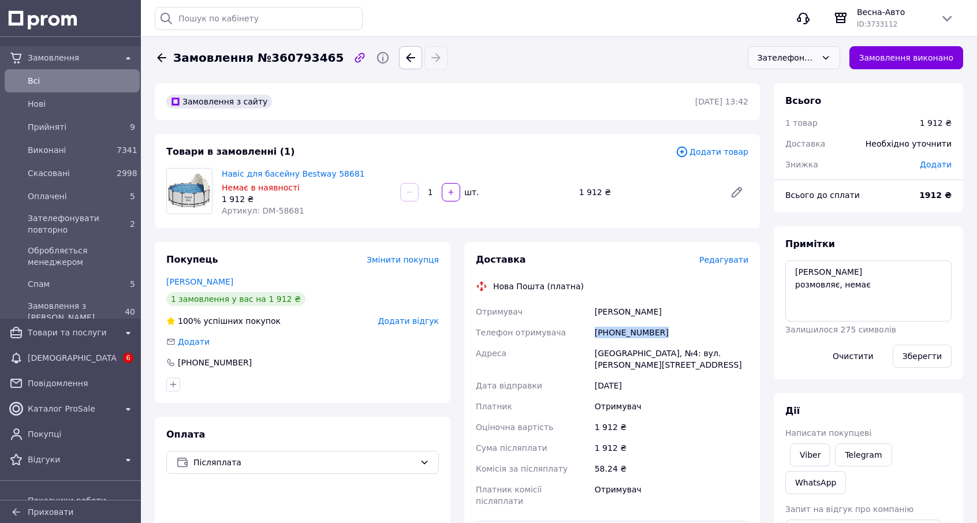
click at [799, 49] on div "Зателефонувати повторно" at bounding box center [794, 57] width 92 height 23
click at [794, 127] on li "Скасовано" at bounding box center [794, 127] width 91 height 22
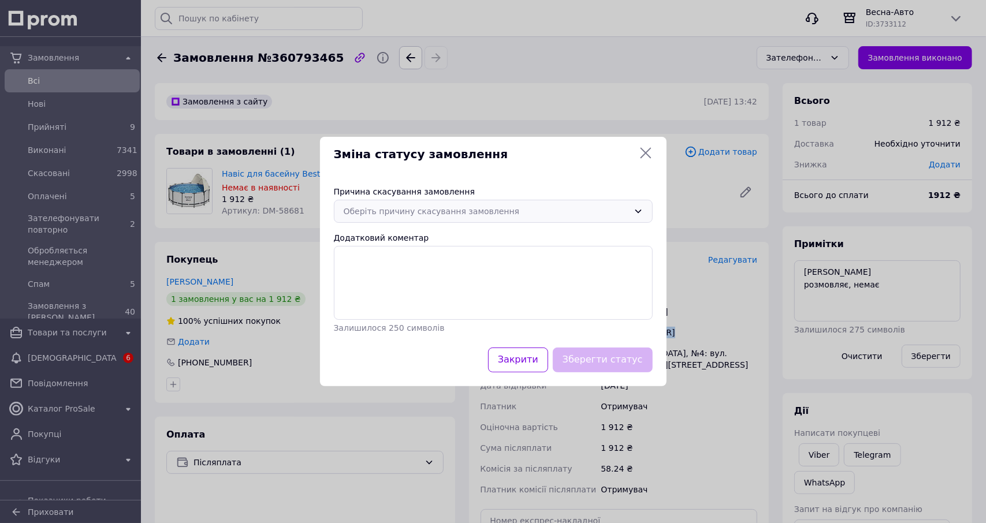
click at [418, 210] on div "Оберіть причину скасування замовлення" at bounding box center [486, 211] width 285 height 13
click at [401, 239] on li "Немає в наявності" at bounding box center [493, 236] width 318 height 22
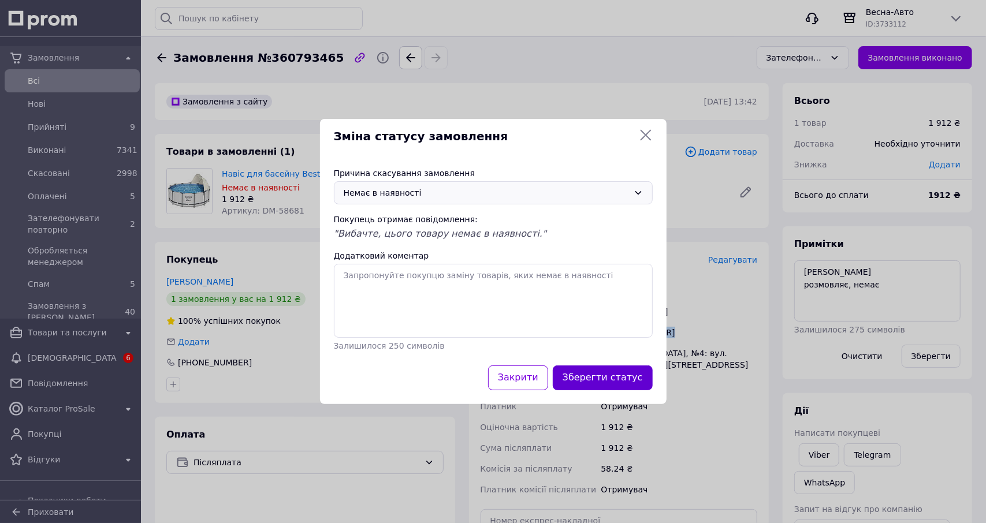
click at [619, 378] on button "Зберегти статус" at bounding box center [603, 378] width 100 height 25
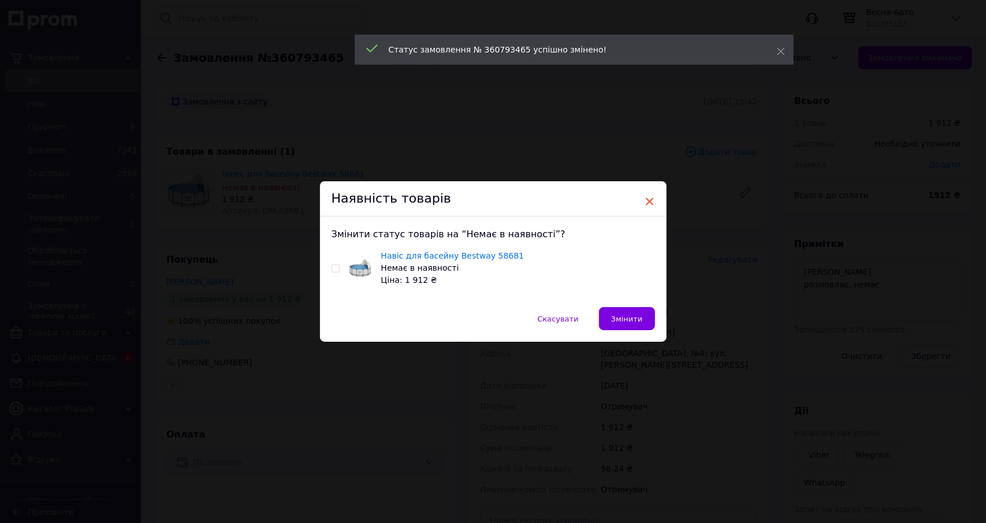
click at [651, 198] on span "×" at bounding box center [650, 202] width 10 height 20
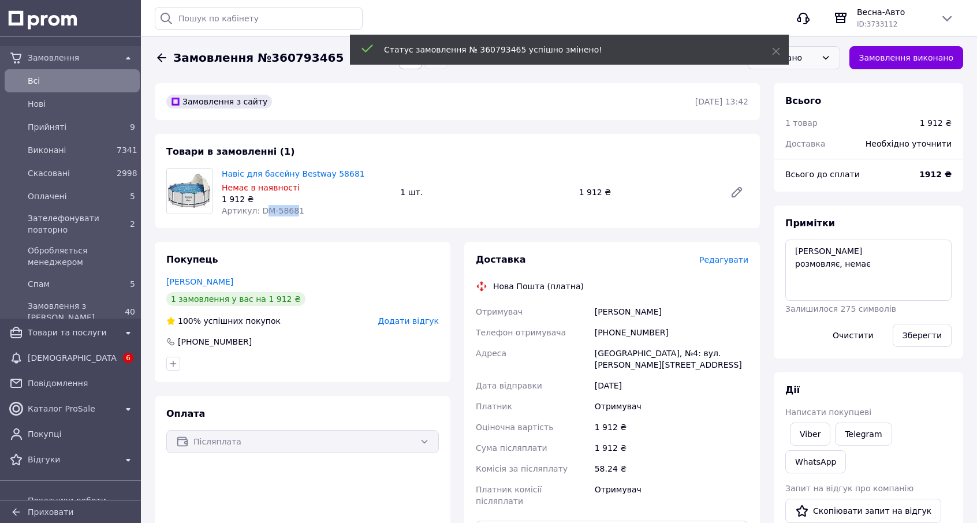
drag, startPoint x: 260, startPoint y: 209, endPoint x: 289, endPoint y: 210, distance: 28.9
click at [291, 210] on span "Артикул: DM-58681" at bounding box center [263, 210] width 83 height 9
click at [273, 208] on span "Артикул: DM-58681" at bounding box center [263, 210] width 83 height 9
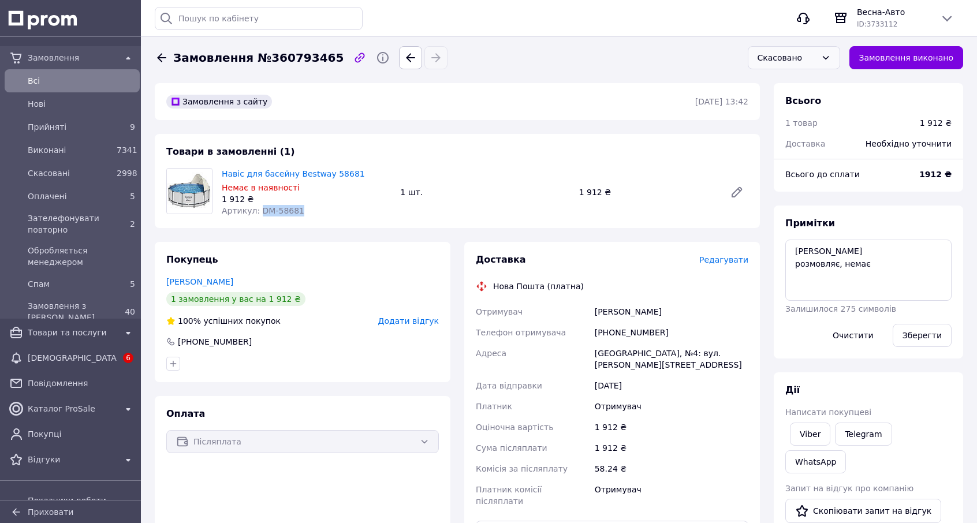
drag, startPoint x: 258, startPoint y: 212, endPoint x: 304, endPoint y: 208, distance: 46.4
click at [304, 208] on div "Артикул: DM-58681" at bounding box center [306, 211] width 169 height 12
copy span "DM-58681"
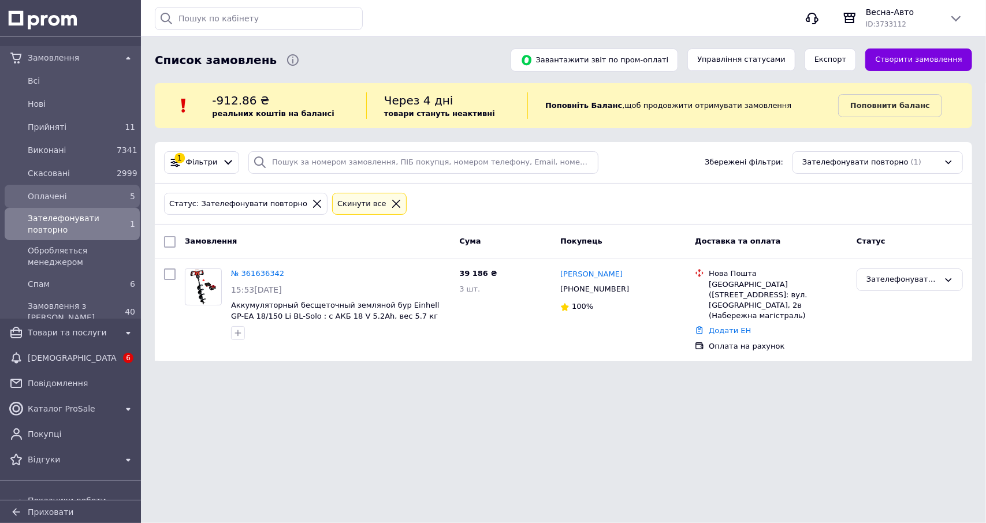
click at [117, 200] on div "5" at bounding box center [126, 197] width 18 height 12
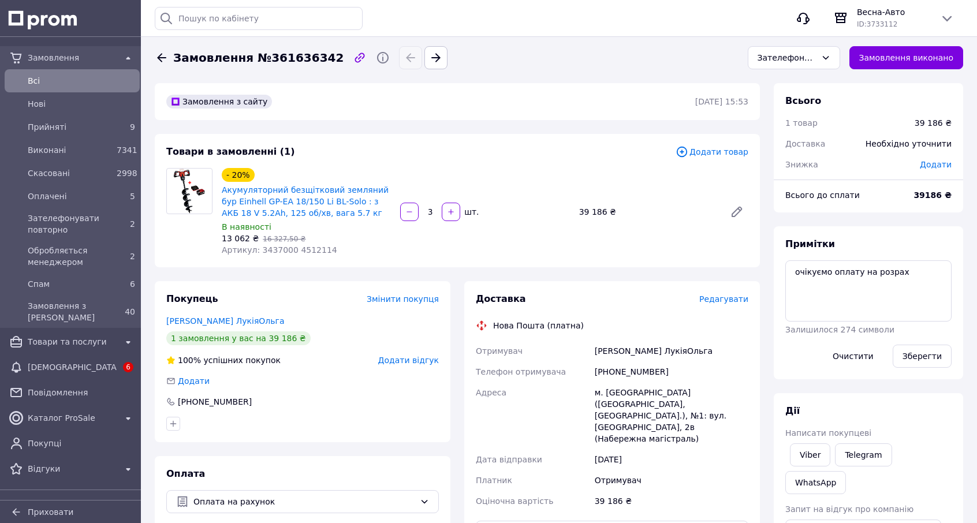
scroll to position [7, 0]
